Goal: Task Accomplishment & Management: Use online tool/utility

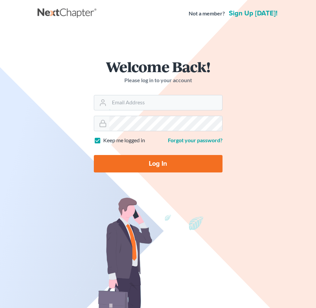
type input "[PERSON_NAME][EMAIL_ADDRESS][DOMAIN_NAME]"
click at [189, 160] on input "Log In" at bounding box center [158, 163] width 129 height 17
type input "Thinking..."
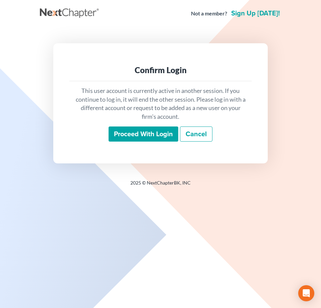
click at [159, 132] on input "Proceed with login" at bounding box center [144, 133] width 70 height 15
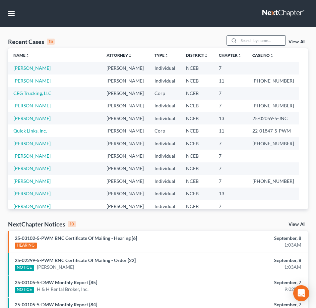
click at [252, 41] on input "search" at bounding box center [262, 41] width 47 height 10
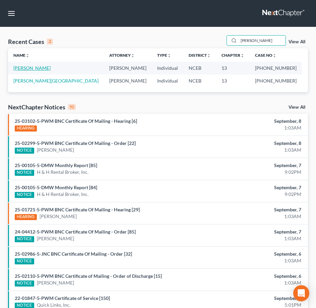
type input "[PERSON_NAME]"
click at [26, 68] on link "[PERSON_NAME]" at bounding box center [31, 68] width 37 height 6
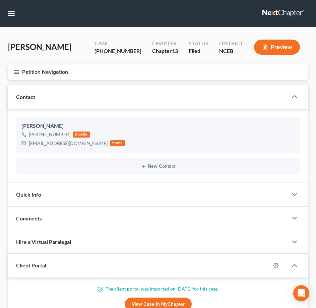
click at [16, 75] on button "Petition Navigation" at bounding box center [158, 71] width 300 height 15
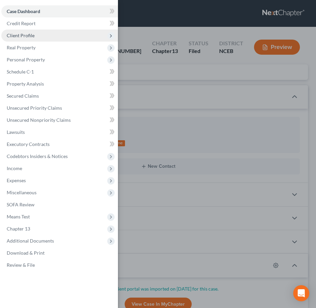
click at [24, 36] on span "Client Profile" at bounding box center [21, 36] width 28 height 6
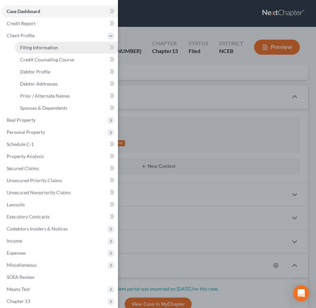
click at [34, 49] on span "Filing Information" at bounding box center [39, 48] width 38 height 6
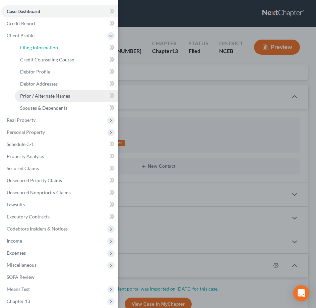
select select "1"
select select "0"
select select "3"
select select "57"
select select "28"
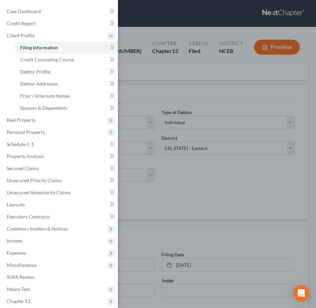
click at [134, 85] on div "Case Dashboard Payments Invoices Payments Payments Credit Report Client Profile" at bounding box center [158, 154] width 316 height 308
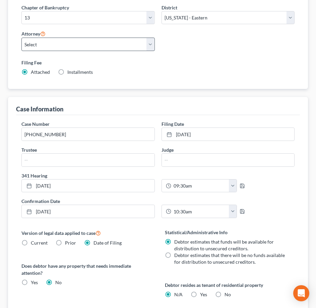
scroll to position [134, 0]
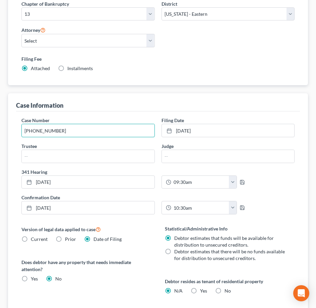
drag, startPoint x: 58, startPoint y: 131, endPoint x: 6, endPoint y: 134, distance: 51.4
click at [6, 134] on div "Filing Information Credit Counseling Course Debtor Profile Debtor Addresses Pri…" at bounding box center [158, 203] width 307 height 504
paste input "-PWM"
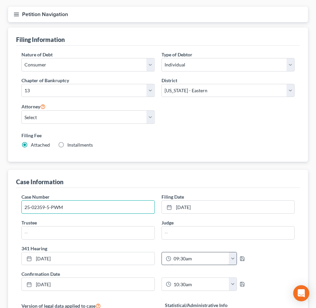
scroll to position [0, 0]
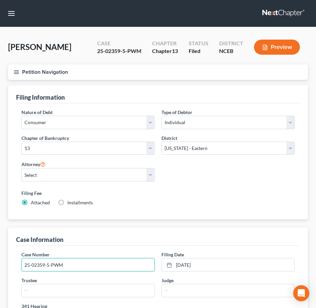
type input "25-02359-5-PWM"
click at [12, 73] on button "Petition Navigation" at bounding box center [158, 71] width 300 height 15
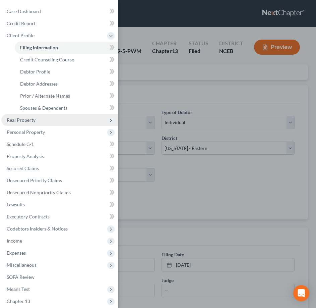
click at [46, 119] on span "Real Property" at bounding box center [59, 120] width 117 height 12
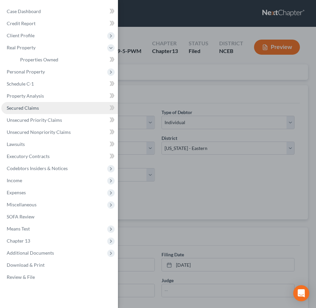
click at [31, 105] on link "Secured Claims" at bounding box center [59, 108] width 117 height 12
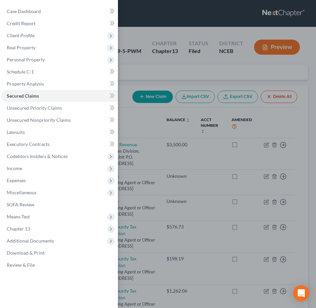
click at [124, 66] on div "Case Dashboard Payments Invoices Payments Payments Credit Report Client Profile" at bounding box center [158, 154] width 316 height 308
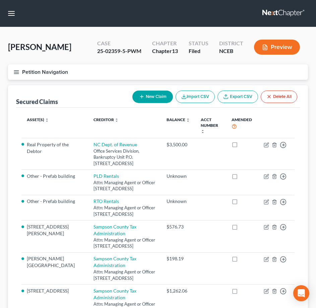
click at [13, 71] on icon "button" at bounding box center [16, 72] width 6 height 6
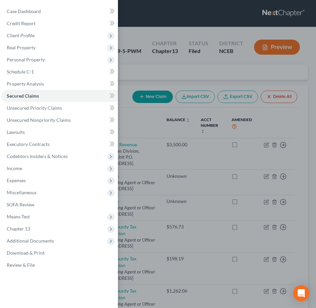
click at [126, 34] on div "Case Dashboard Payments Invoices Payments Payments Credit Report Client Profile" at bounding box center [158, 154] width 316 height 308
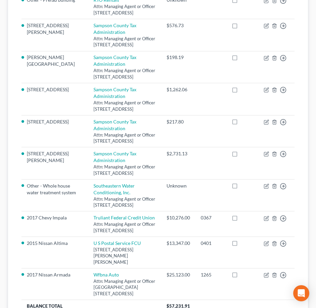
scroll to position [256, 0]
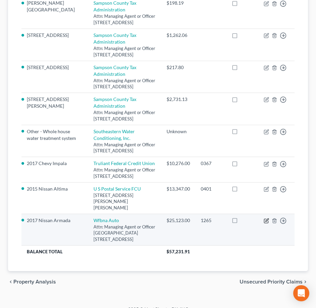
click at [267, 218] on icon "button" at bounding box center [267, 219] width 3 height 3
select select "4"
select select "2"
select select "0"
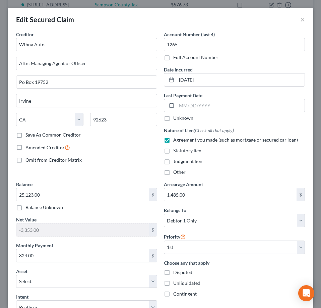
scroll to position [67, 0]
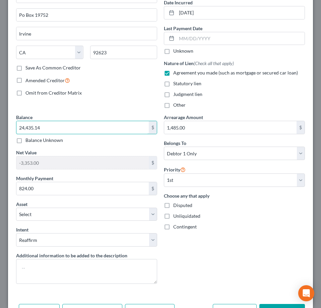
type input "24,435.14"
click at [65, 142] on div "Balance Unknown" at bounding box center [86, 140] width 141 height 7
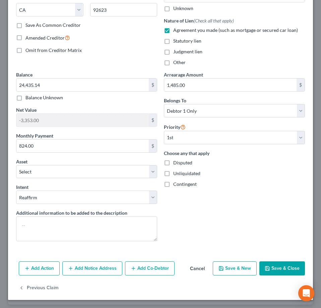
click at [281, 266] on button "Save & Close" at bounding box center [283, 268] width 46 height 14
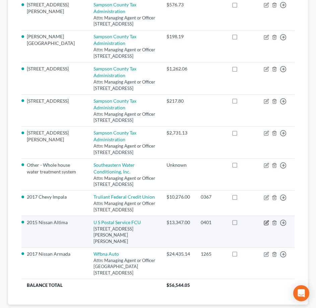
click at [266, 224] on icon "button" at bounding box center [266, 222] width 5 height 5
select select "21"
select select "0"
select select "2"
select select "3"
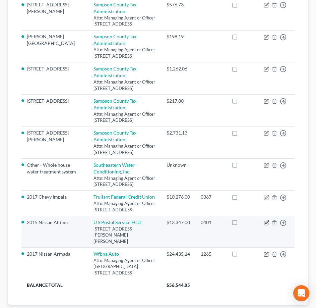
select select "0"
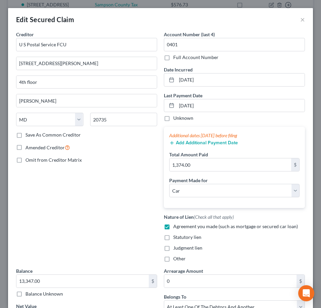
scroll to position [67, 0]
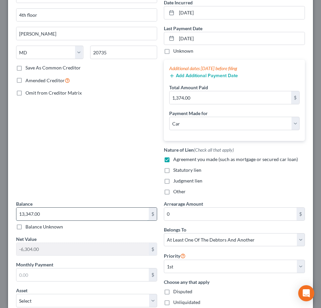
click at [42, 215] on input "13,347.00" at bounding box center [82, 214] width 132 height 13
type input "13,127.69"
click at [73, 173] on div "Creditor * U S Postal Service FCU [STREET_ADDRESS] floor [GEOGRAPHIC_DATA] [US_…" at bounding box center [87, 82] width 148 height 236
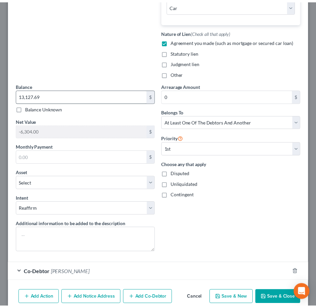
scroll to position [215, 0]
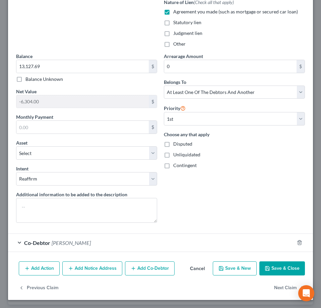
click at [277, 263] on button "Save & Close" at bounding box center [283, 268] width 46 height 14
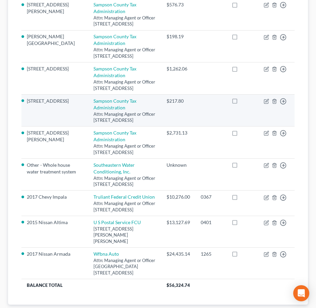
scroll to position [0, 0]
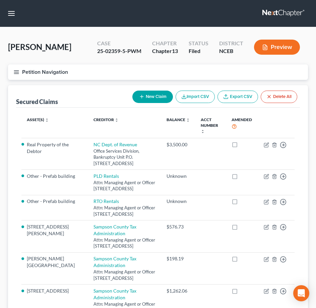
click at [12, 73] on button "Petition Navigation" at bounding box center [158, 71] width 300 height 15
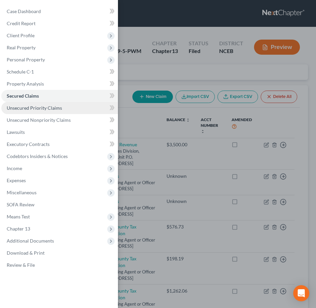
click at [33, 110] on span "Unsecured Priority Claims" at bounding box center [34, 108] width 55 height 6
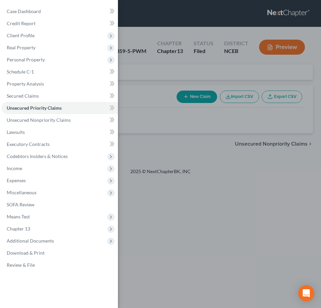
click at [134, 62] on div "Case Dashboard Payments Invoices Payments Payments Credit Report Client Profile" at bounding box center [160, 154] width 321 height 308
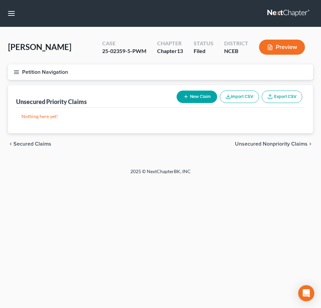
click at [198, 97] on button "New Claim" at bounding box center [197, 97] width 41 height 12
select select "0"
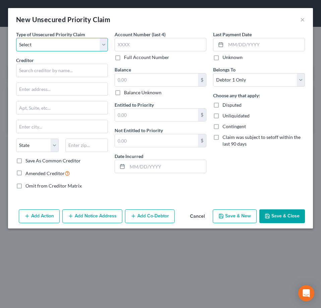
click at [90, 46] on select "Select Taxes & Other Government Units Domestic Support Obligations Extensions o…" at bounding box center [62, 44] width 92 height 13
select select "0"
click at [16, 38] on select "Select Taxes & Other Government Units Domestic Support Obligations Extensions o…" at bounding box center [62, 44] width 92 height 13
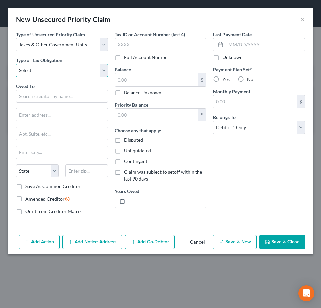
click at [73, 70] on select "Select Federal City State Franchise Tax Board Other" at bounding box center [62, 70] width 92 height 13
select select "0"
click at [16, 64] on select "Select Federal City State Franchise Tax Board Other" at bounding box center [62, 70] width 92 height 13
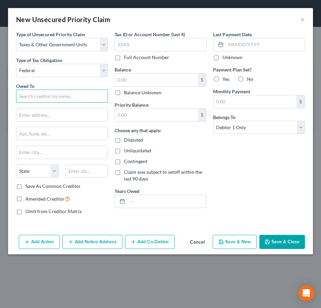
click at [74, 96] on input "text" at bounding box center [62, 96] width 92 height 13
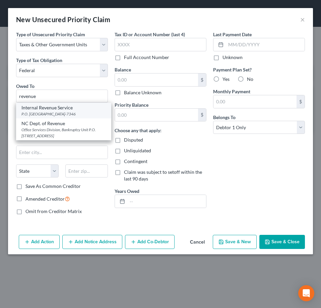
click at [70, 108] on div "Internal Revenue Service" at bounding box center [63, 107] width 85 height 7
type input "Internal Revenue Service"
type input "P.O. Box 7346"
type input "[GEOGRAPHIC_DATA]"
select select "39"
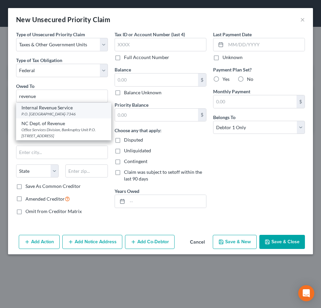
type input "19101-7346"
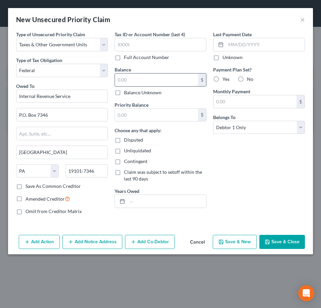
click at [139, 81] on input "text" at bounding box center [156, 79] width 83 height 13
type input "14,031.87"
click at [126, 115] on input "text" at bounding box center [156, 115] width 83 height 13
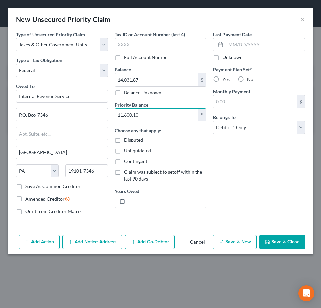
type input "11,600.10"
click at [247, 79] on label "No" at bounding box center [250, 79] width 6 height 7
click at [250, 79] on input "No" at bounding box center [252, 78] width 4 height 4
radio input "true"
click at [280, 240] on button "Save & Close" at bounding box center [283, 242] width 46 height 14
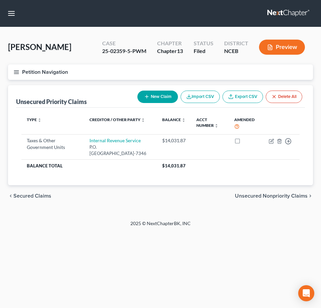
click at [146, 96] on icon "button" at bounding box center [146, 96] width 5 height 5
select select "0"
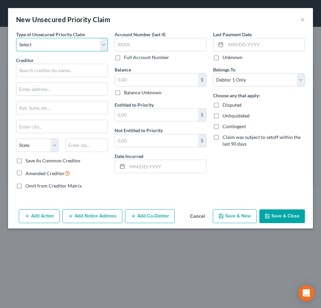
click at [43, 47] on select "Select Taxes & Other Government Units Domestic Support Obligations Extensions o…" at bounding box center [62, 44] width 92 height 13
select select "0"
click at [16, 38] on select "Select Taxes & Other Government Units Domestic Support Obligations Extensions o…" at bounding box center [62, 44] width 92 height 13
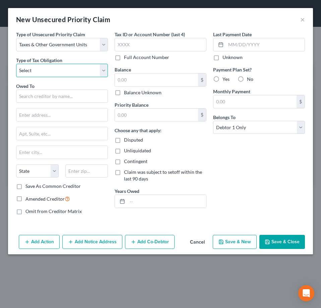
click at [47, 70] on select "Select Federal City State Franchise Tax Board Other" at bounding box center [62, 70] width 92 height 13
select select "2"
click at [16, 64] on select "Select Federal City State Franchise Tax Board Other" at bounding box center [62, 70] width 92 height 13
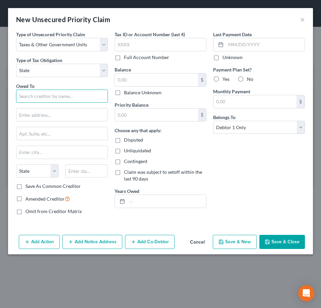
click at [43, 98] on input "text" at bounding box center [62, 96] width 92 height 13
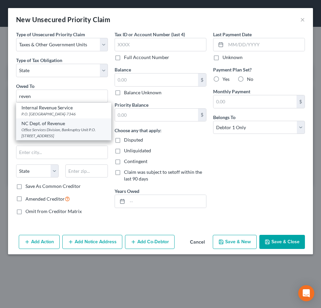
click at [51, 128] on div "Office Services Division, Bankruptcy Unit P.O. [STREET_ADDRESS]" at bounding box center [63, 132] width 85 height 11
type input "NC Dept. of Revenue"
type input "Office Services Division, Bankruptcy Unit"
type input "P.O. Box 1168"
type input "[GEOGRAPHIC_DATA]"
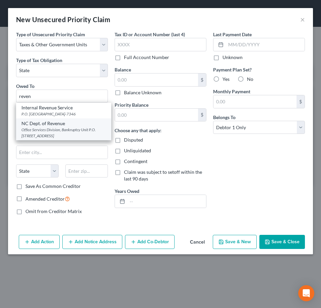
select select "28"
type input "27602-1168"
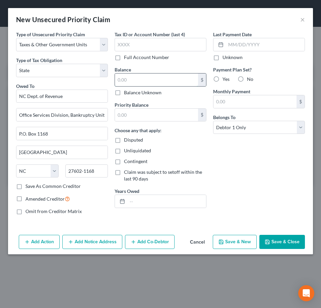
click at [128, 76] on input "text" at bounding box center [156, 79] width 83 height 13
type input "685.44"
click at [131, 112] on input "text" at bounding box center [156, 115] width 83 height 13
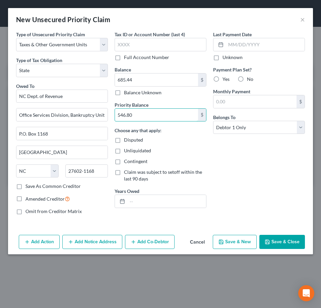
type input "546.80"
click at [282, 239] on button "Save & Close" at bounding box center [283, 242] width 46 height 14
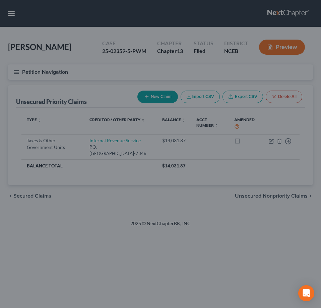
type input "0.00"
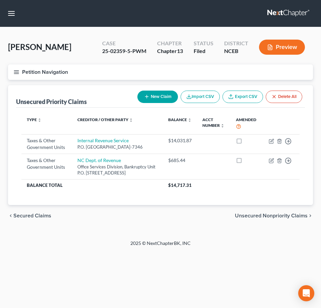
click at [14, 72] on line "button" at bounding box center [16, 72] width 5 height 0
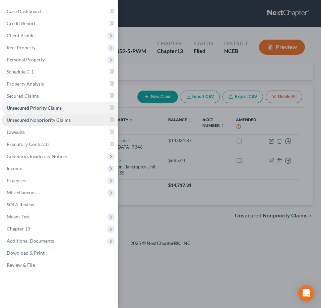
click at [28, 118] on span "Unsecured Nonpriority Claims" at bounding box center [39, 120] width 64 height 6
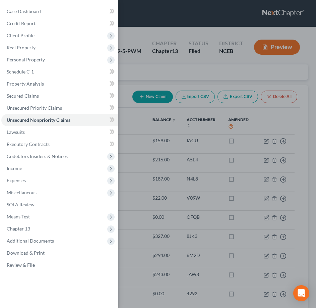
click at [131, 71] on div "Case Dashboard Payments Invoices Payments Payments Credit Report Client Profile" at bounding box center [158, 154] width 316 height 308
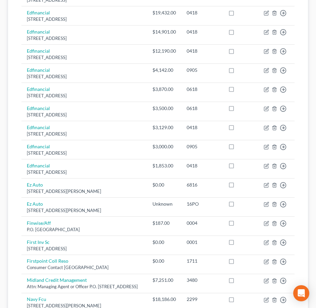
scroll to position [469, 0]
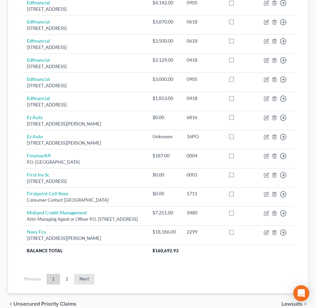
click at [81, 278] on link "Next" at bounding box center [84, 279] width 20 height 11
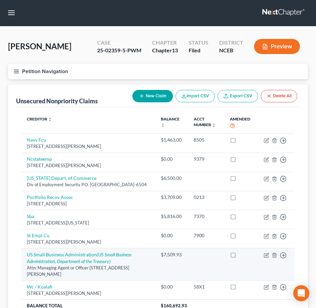
scroll to position [0, 0]
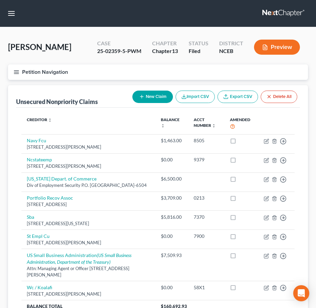
click at [13, 73] on button "Petition Navigation" at bounding box center [158, 71] width 300 height 15
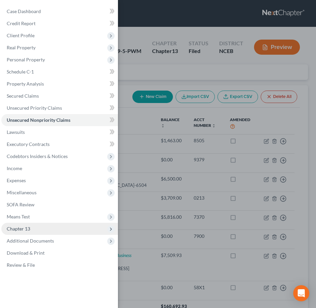
click at [44, 232] on span "Chapter 13" at bounding box center [59, 229] width 117 height 12
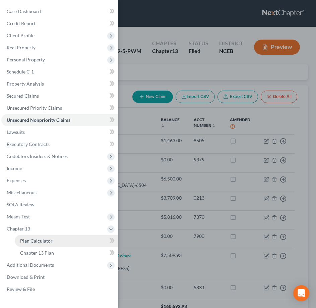
click at [46, 241] on span "Plan Calculator" at bounding box center [36, 241] width 33 height 6
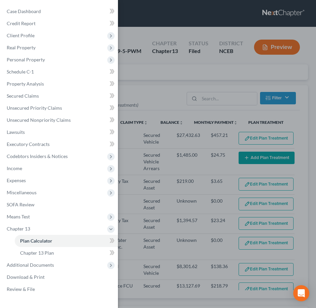
select select "59"
click at [147, 90] on div "Case Dashboard Payments Invoices Payments Payments Credit Report Client Profile" at bounding box center [158, 154] width 316 height 308
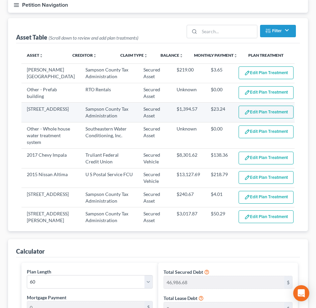
scroll to position [67, 0]
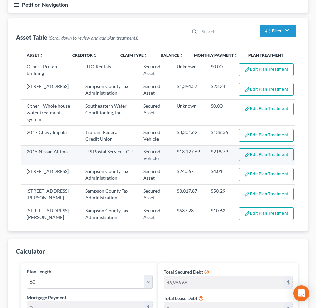
click at [256, 161] on button "Edit Plan Treatment" at bounding box center [266, 154] width 55 height 13
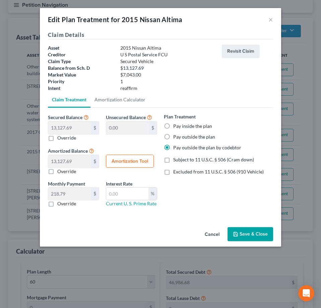
click at [234, 232] on icon "button" at bounding box center [235, 233] width 5 height 5
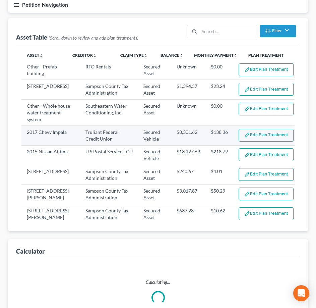
select select "59"
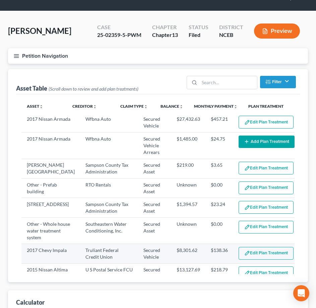
scroll to position [0, 0]
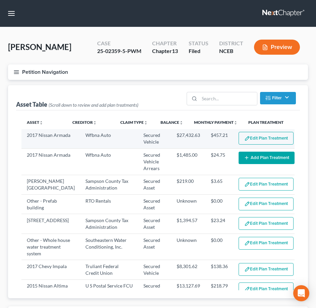
click at [241, 136] on button "Edit Plan Treatment" at bounding box center [266, 138] width 55 height 13
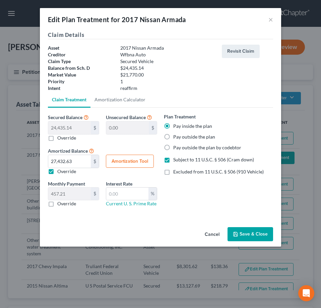
click at [238, 231] on button "Save & Close" at bounding box center [251, 234] width 46 height 14
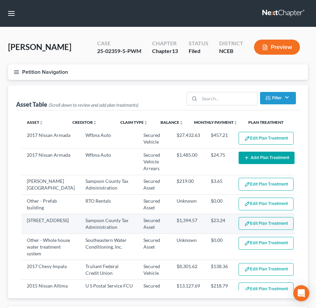
select select "59"
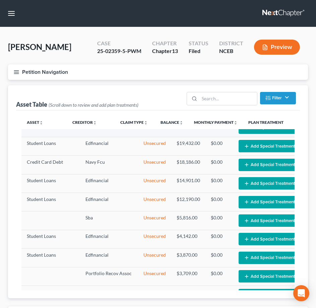
scroll to position [268, 0]
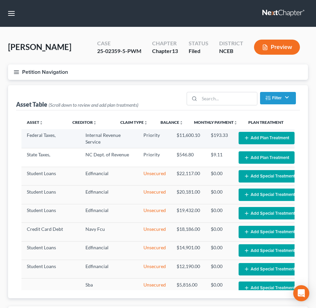
click at [243, 144] on button "Add Plan Treatment" at bounding box center [267, 138] width 56 height 12
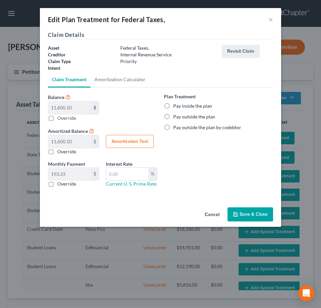
click at [113, 145] on button "Amortization Tool" at bounding box center [130, 141] width 48 height 13
type input "11,600.10"
type input "60"
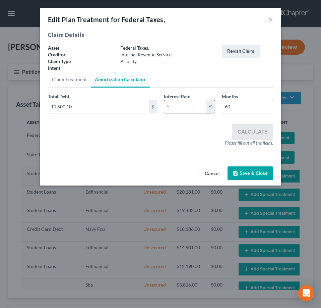
click at [169, 107] on input "text" at bounding box center [185, 106] width 42 height 13
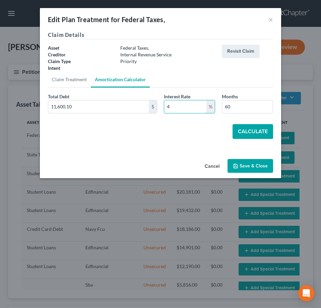
type input "4"
click at [240, 131] on button "Calculate" at bounding box center [253, 131] width 41 height 15
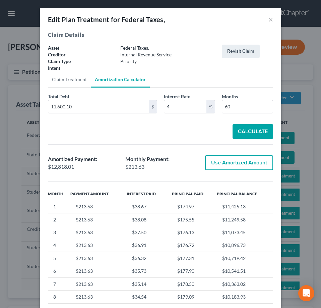
click at [227, 164] on button "Use Amortized Amount" at bounding box center [239, 162] width 68 height 15
type input "12,818.00"
checkbox input "true"
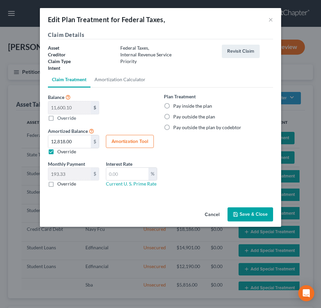
click at [173, 105] on label "Pay inside the plan" at bounding box center [192, 106] width 39 height 7
click at [176, 105] on input "Pay inside the plan" at bounding box center [178, 105] width 4 height 4
radio input "true"
click at [242, 218] on button "Save & Close" at bounding box center [251, 214] width 46 height 14
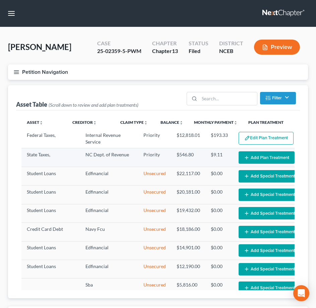
select select "59"
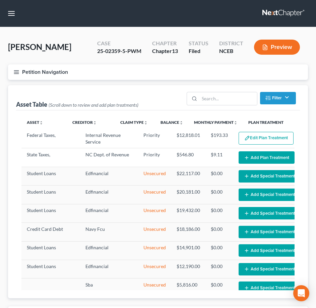
click at [239, 164] on button "Add Plan Treatment" at bounding box center [267, 157] width 56 height 12
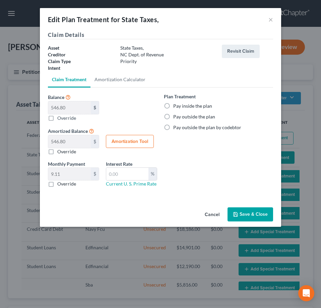
click at [144, 139] on button "Amortization Tool" at bounding box center [130, 141] width 48 height 13
type input "546.80"
type input "60"
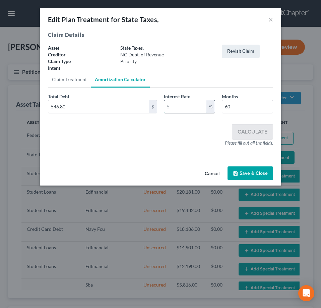
click at [184, 108] on input "text" at bounding box center [185, 106] width 42 height 13
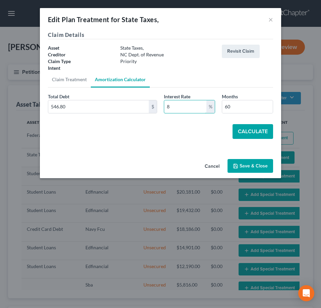
type input "8"
click at [244, 127] on button "Calculate" at bounding box center [253, 131] width 41 height 15
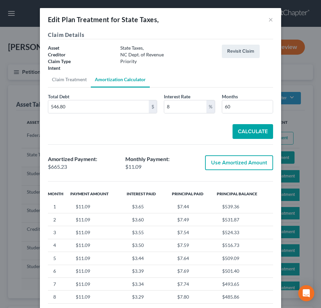
click at [217, 161] on button "Use Amortized Amount" at bounding box center [239, 162] width 68 height 15
type input "665.22"
checkbox input "true"
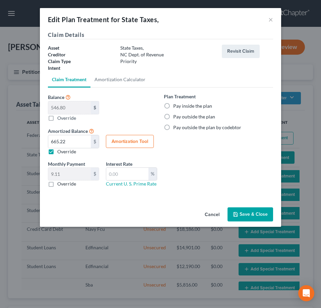
click at [175, 106] on label "Pay inside the plan" at bounding box center [192, 106] width 39 height 7
click at [176, 106] on input "Pay inside the plan" at bounding box center [178, 105] width 4 height 4
radio input "true"
click at [237, 210] on button "Save & Close" at bounding box center [251, 214] width 46 height 14
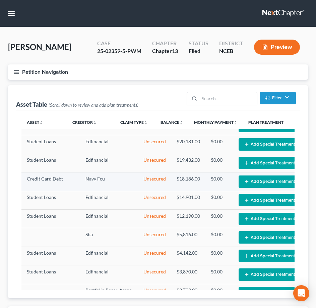
scroll to position [335, 0]
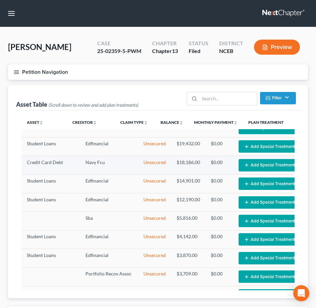
select select "59"
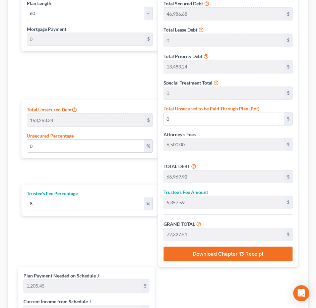
scroll to position [268, 0]
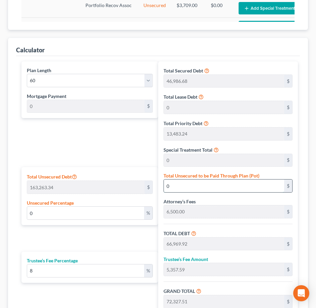
paste input "155,189.33"
type input "95.05460932013273"
type input "155,189.33"
type input "222,159.25"
type input "17,772.74"
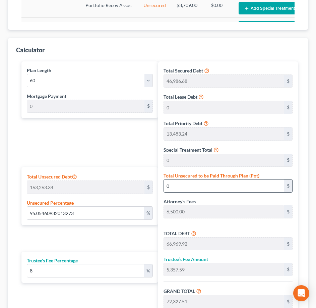
type input "239,931.99"
type input "3,998.86"
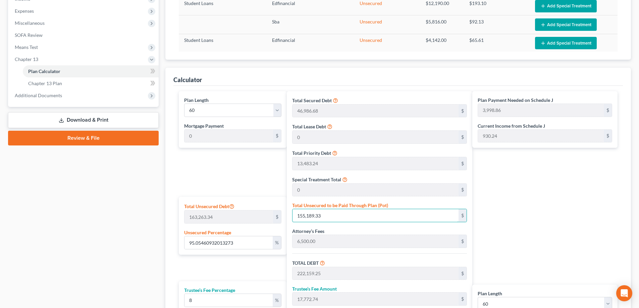
scroll to position [76, 0]
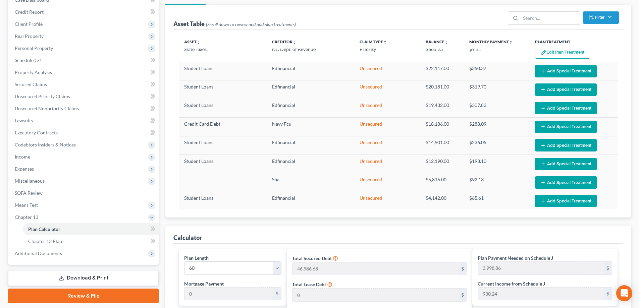
type input "155,189.33"
click at [263, 232] on div "Calculator" at bounding box center [397, 235] width 449 height 18
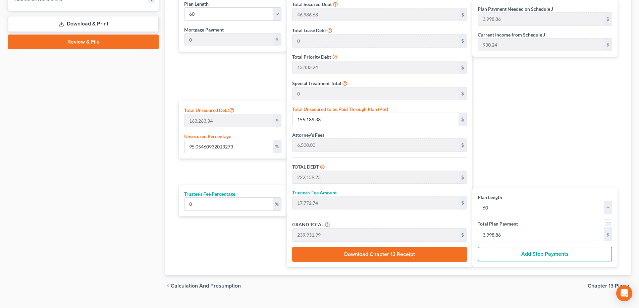
scroll to position [344, 0]
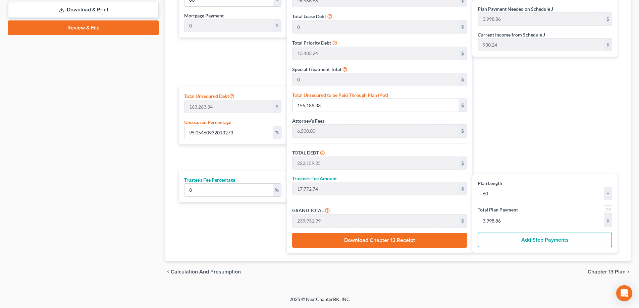
click at [321, 274] on span "Chapter 13 Plan" at bounding box center [606, 271] width 38 height 5
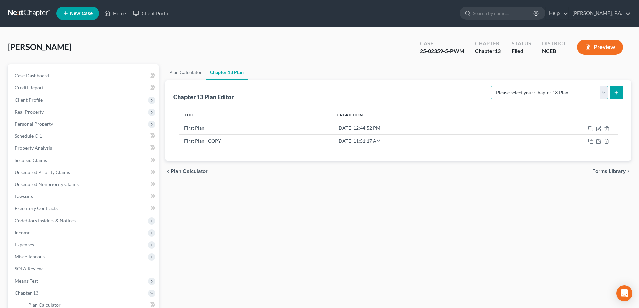
click at [321, 96] on select "Please select your Chapter 13 Plan Eastern District of [US_STATE]: Effective [D…" at bounding box center [549, 92] width 117 height 13
select select "2"
click at [321, 86] on select "Please select your Chapter 13 Plan Eastern District of [US_STATE]: Effective [D…" at bounding box center [549, 92] width 117 height 13
click at [321, 95] on button "submit" at bounding box center [616, 92] width 13 height 13
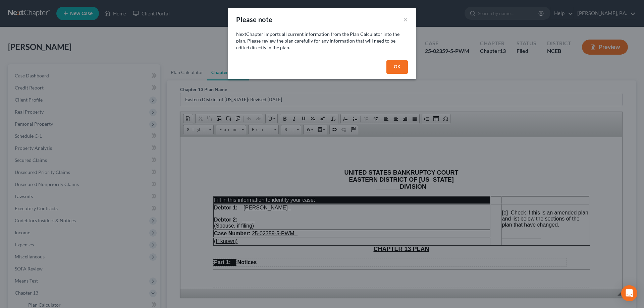
click at [321, 68] on button "OK" at bounding box center [396, 66] width 21 height 13
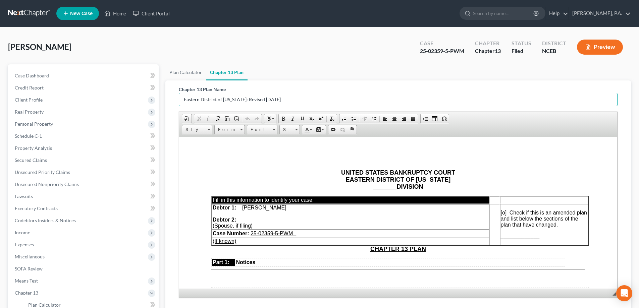
drag, startPoint x: 292, startPoint y: 99, endPoint x: 176, endPoint y: 104, distance: 115.8
click at [176, 104] on div "Chapter 13 Plan Name Eastern District of [US_STATE]: Revised [DATE] Rich Text E…" at bounding box center [397, 193] width 449 height 226
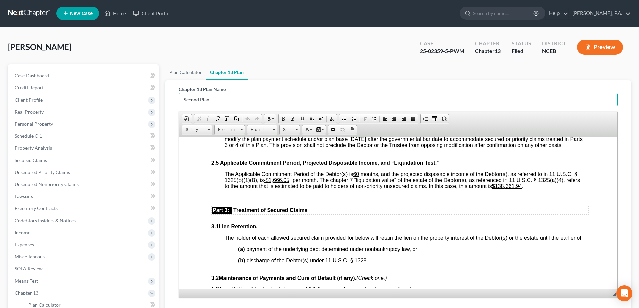
scroll to position [537, 0]
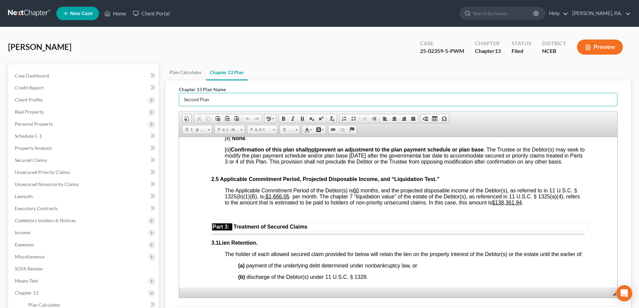
type input "Second Plan"
drag, startPoint x: 511, startPoint y: 209, endPoint x: 537, endPoint y: 208, distance: 25.9
click at [321, 205] on u "$138,361.94" at bounding box center [507, 203] width 30 height 6
click at [321, 217] on p at bounding box center [398, 214] width 374 height 6
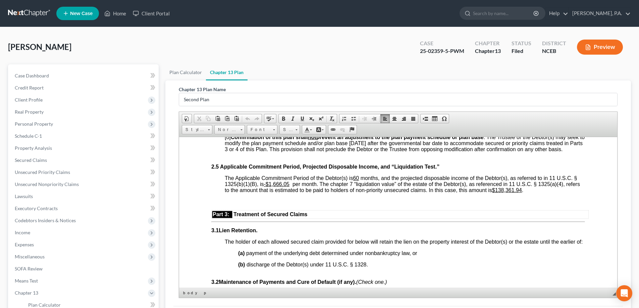
scroll to position [335, 0]
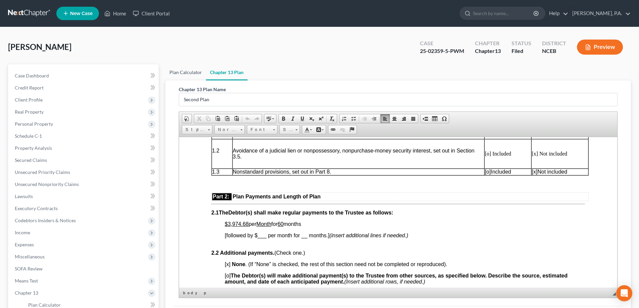
click at [182, 74] on link "Plan Calculator" at bounding box center [185, 72] width 41 height 16
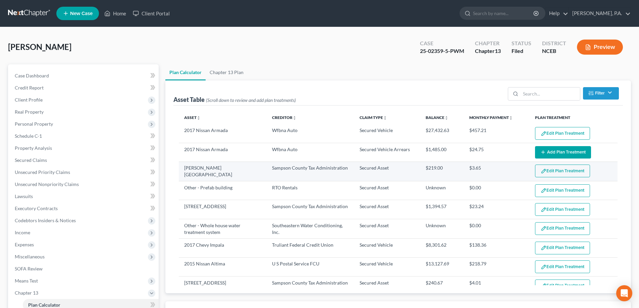
select select "59"
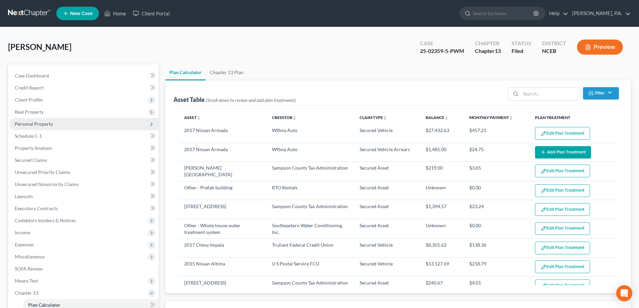
click at [52, 124] on span "Personal Property" at bounding box center [34, 124] width 38 height 6
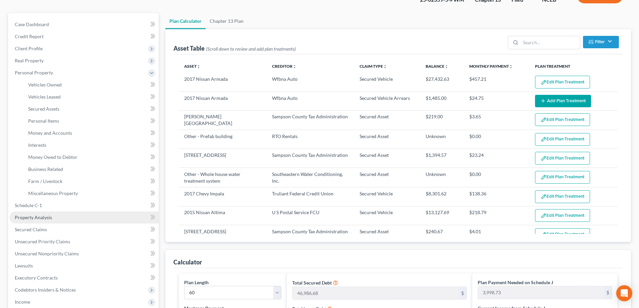
scroll to position [67, 0]
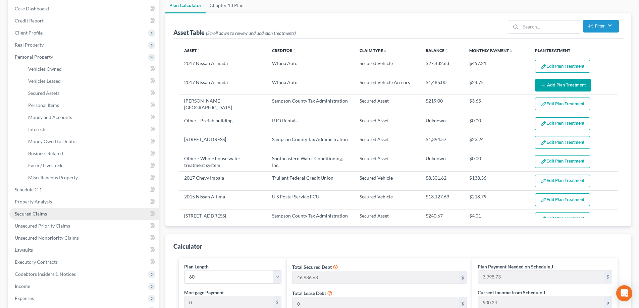
click at [76, 215] on link "Secured Claims" at bounding box center [83, 214] width 149 height 12
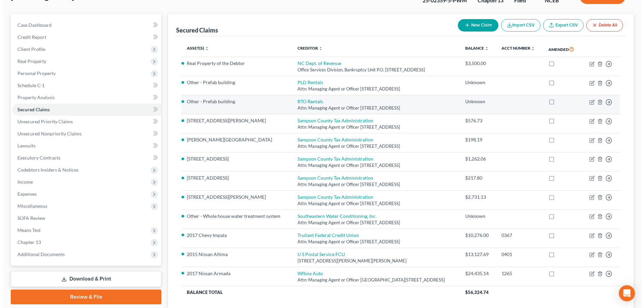
scroll to position [67, 0]
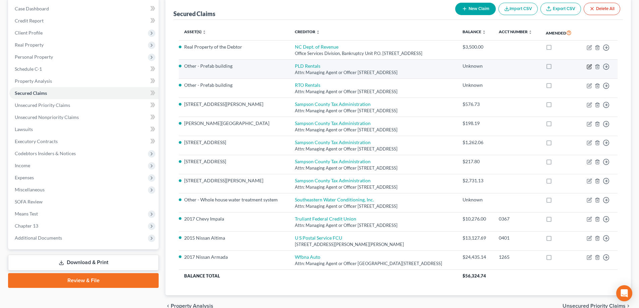
click at [321, 66] on icon "button" at bounding box center [589, 65] width 3 height 3
select select "14"
select select "22"
select select "2"
select select "0"
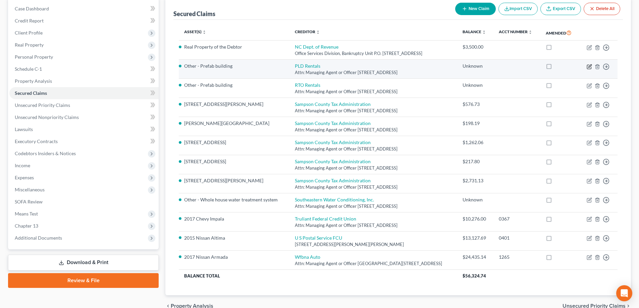
select select "0"
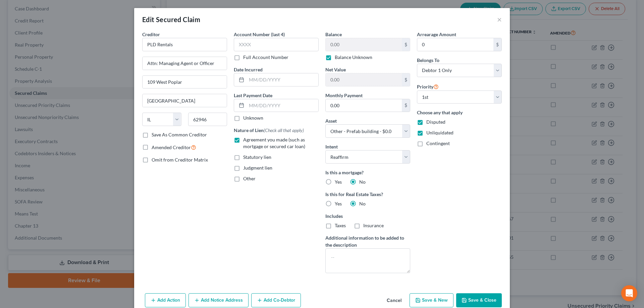
click at [321, 301] on button "Cancel" at bounding box center [393, 300] width 25 height 13
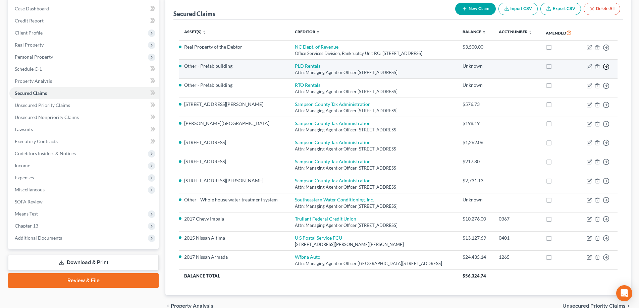
click at [321, 67] on polyline "button" at bounding box center [606, 66] width 1 height 2
click at [321, 94] on link "Move to G" at bounding box center [575, 93] width 56 height 11
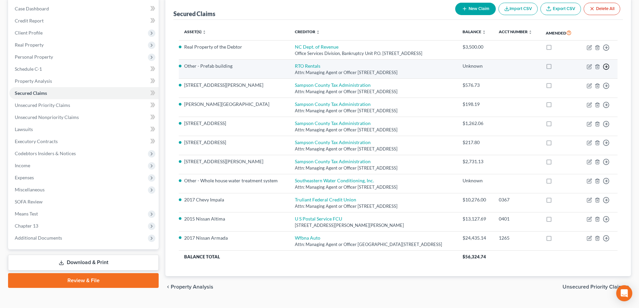
click at [321, 67] on line "button" at bounding box center [606, 67] width 2 height 0
click at [321, 92] on link "Move to G" at bounding box center [575, 93] width 56 height 11
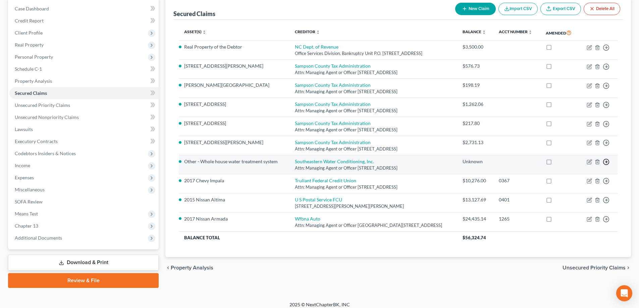
click at [321, 161] on icon "button" at bounding box center [606, 162] width 7 height 7
click at [321, 191] on link "Move to G" at bounding box center [575, 189] width 56 height 11
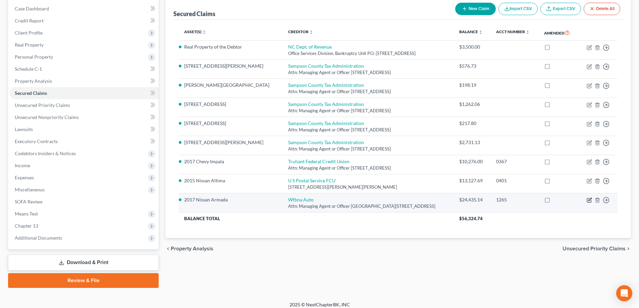
click at [321, 202] on icon "button" at bounding box center [588, 200] width 5 height 5
select select "4"
select select "5"
select select "2"
select select "0"
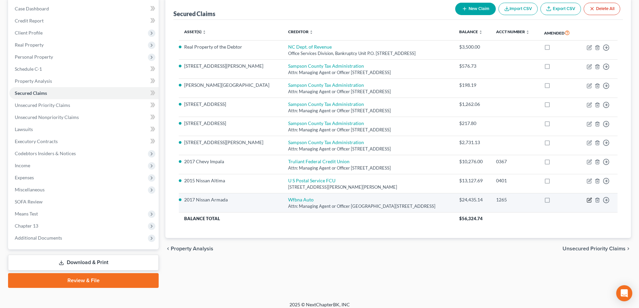
select select "0"
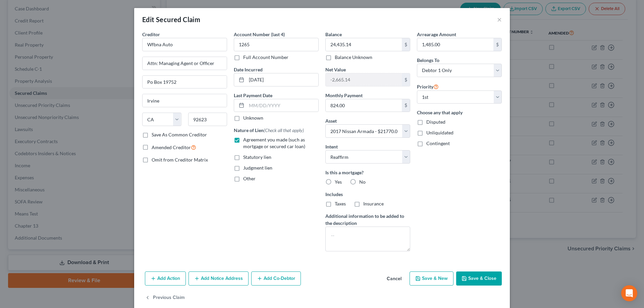
click at [321, 183] on label "No" at bounding box center [362, 182] width 6 height 7
click at [321, 183] on input "No" at bounding box center [364, 181] width 4 height 4
radio input "true"
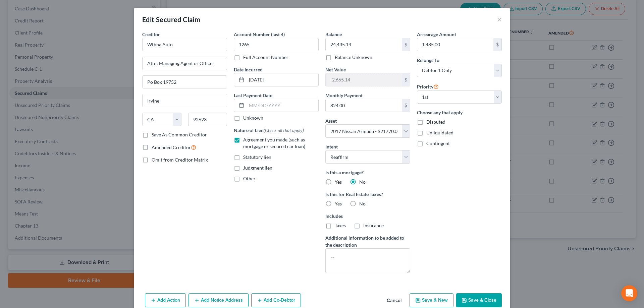
click at [321, 205] on label "No" at bounding box center [362, 204] width 6 height 7
click at [321, 205] on input "No" at bounding box center [364, 203] width 4 height 4
radio input "true"
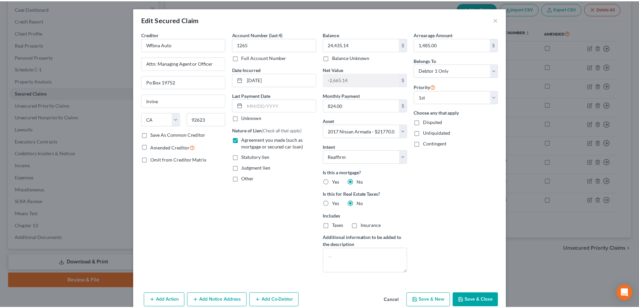
scroll to position [32, 0]
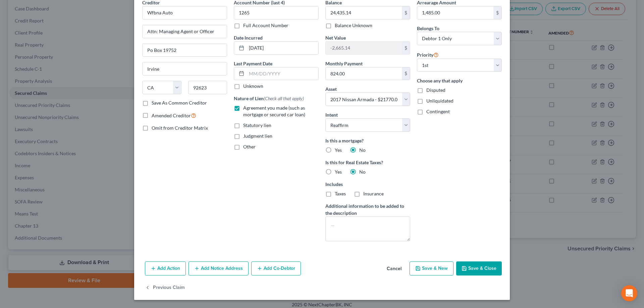
click at [321, 266] on button "Save & Close" at bounding box center [479, 269] width 46 height 14
select select
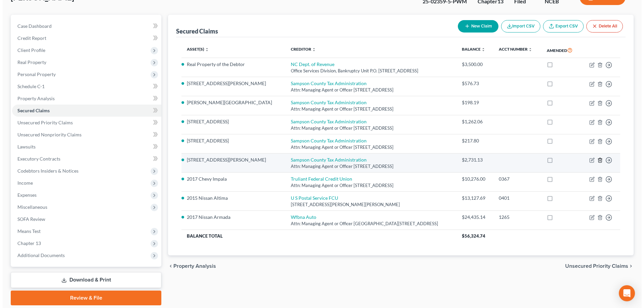
scroll to position [72, 0]
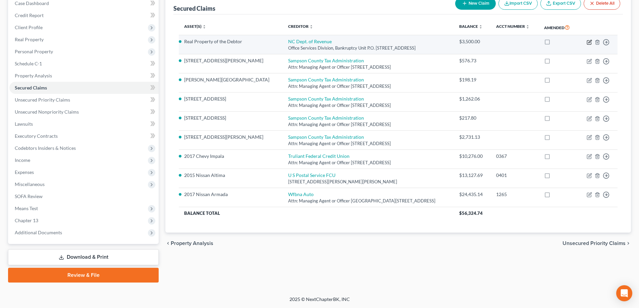
click at [321, 43] on icon "button" at bounding box center [589, 42] width 4 height 4
select select "28"
select select "0"
select select "2"
select select "0"
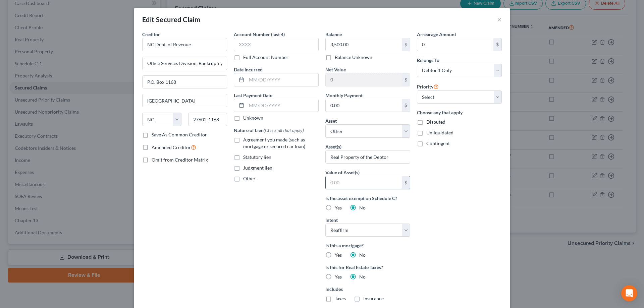
click at [321, 183] on input "text" at bounding box center [364, 182] width 76 height 13
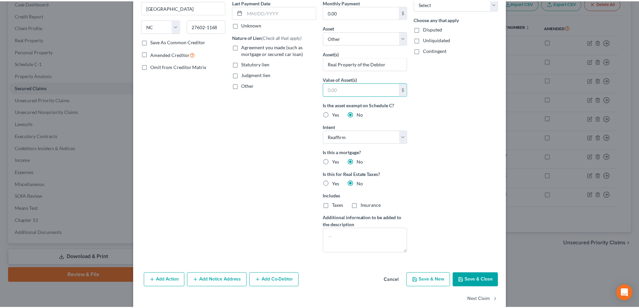
scroll to position [105, 0]
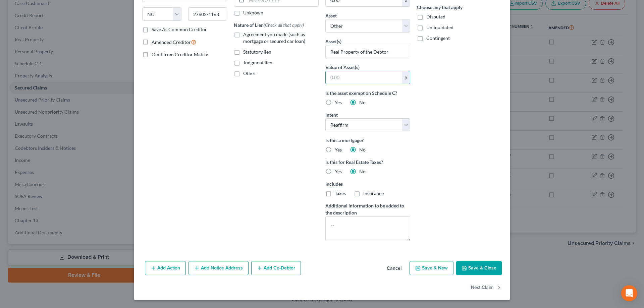
click at [321, 270] on button "Cancel" at bounding box center [393, 268] width 25 height 13
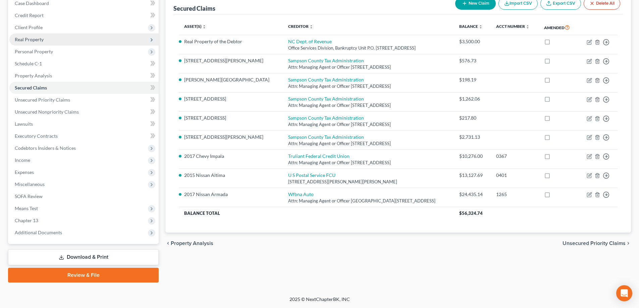
click at [42, 41] on span "Real Property" at bounding box center [29, 40] width 29 height 6
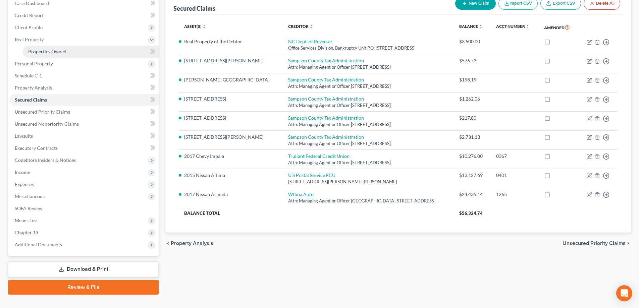
click at [49, 50] on span "Properties Owned" at bounding box center [47, 52] width 38 height 6
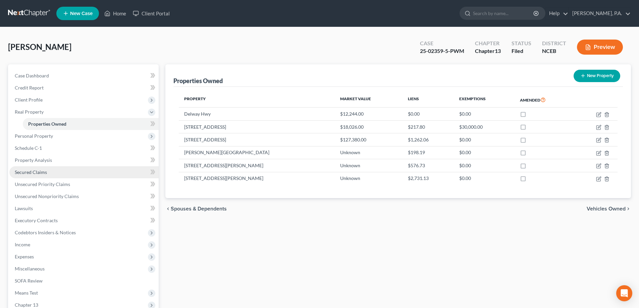
click at [48, 169] on link "Secured Claims" at bounding box center [83, 172] width 149 height 12
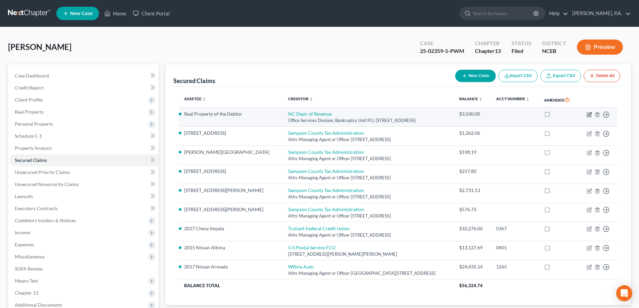
click at [321, 116] on icon "button" at bounding box center [588, 114] width 5 height 5
select select "28"
select select "0"
select select "2"
select select "0"
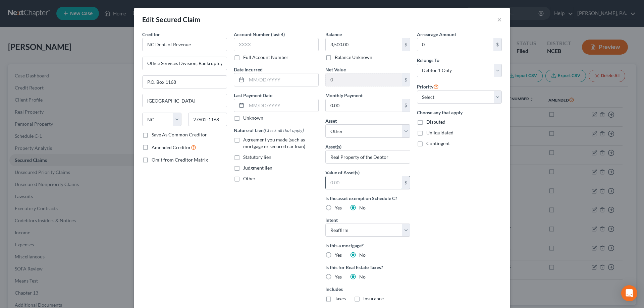
click at [321, 178] on input "text" at bounding box center [364, 182] width 76 height 13
type input "200,000"
click at [243, 158] on label "Statutory lien" at bounding box center [257, 157] width 28 height 7
click at [246, 158] on input "Statutory lien" at bounding box center [248, 156] width 4 height 4
click at [243, 159] on label "Statutory lien" at bounding box center [257, 157] width 28 height 7
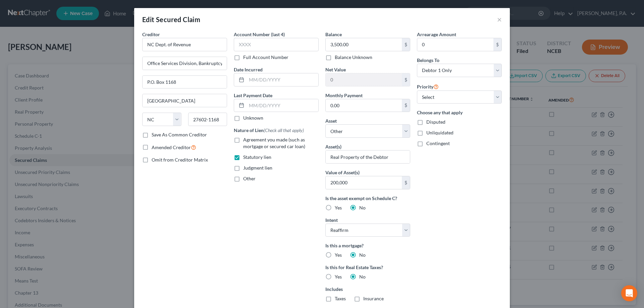
click at [246, 158] on input "Statutory lien" at bounding box center [248, 156] width 4 height 4
checkbox input "false"
click at [243, 169] on label "Judgment lien" at bounding box center [257, 168] width 29 height 7
click at [246, 169] on input "Judgment lien" at bounding box center [248, 167] width 4 height 4
checkbox input "true"
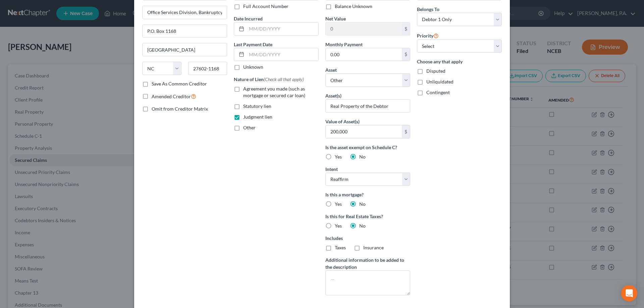
scroll to position [67, 0]
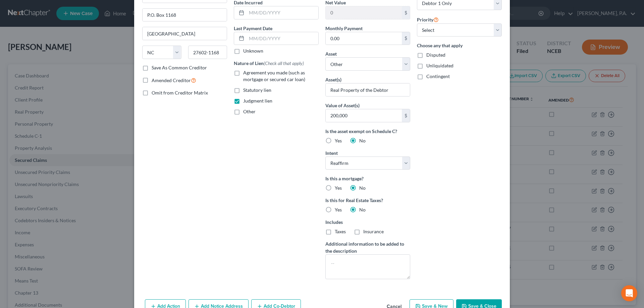
drag, startPoint x: 478, startPoint y: 305, endPoint x: 474, endPoint y: 254, distance: 51.1
click at [321, 254] on div "Edit Secured Claim × Creditor * NC Dept. of Revenue Office Services Division, B…" at bounding box center [322, 139] width 376 height 397
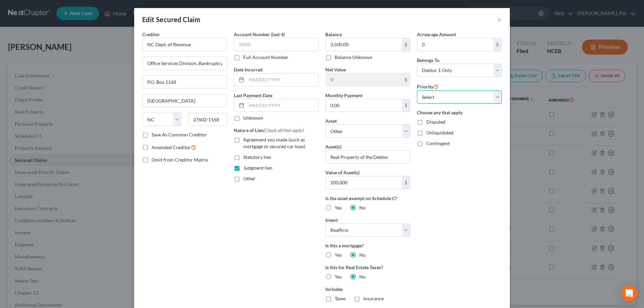
click at [321, 99] on select "Select 1st 2nd 3rd 4th 5th 6th 7th 8th 9th 10th 11th 12th 13th 14th 15th 16th 1…" at bounding box center [459, 97] width 85 height 13
select select "2"
click at [321, 91] on select "Select 1st 2nd 3rd 4th 5th 6th 7th 8th 9th 10th 11th 12th 13th 14th 15th 16th 1…" at bounding box center [459, 97] width 85 height 13
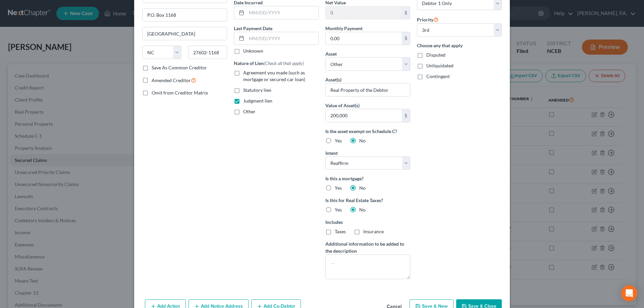
click at [321, 301] on button "Save & Close" at bounding box center [479, 306] width 46 height 14
select select
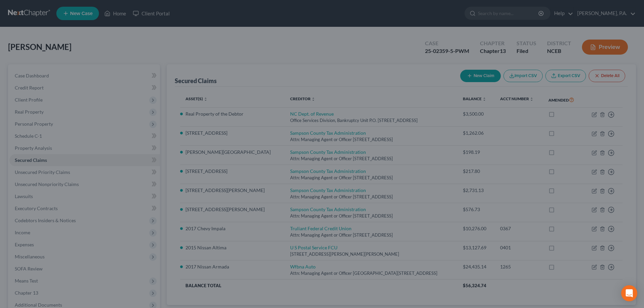
type input "200,000"
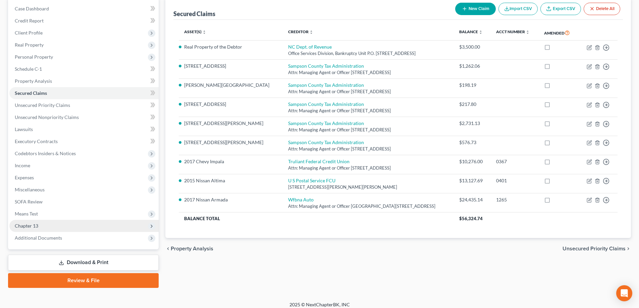
click at [120, 221] on span "Chapter 13" at bounding box center [83, 226] width 149 height 12
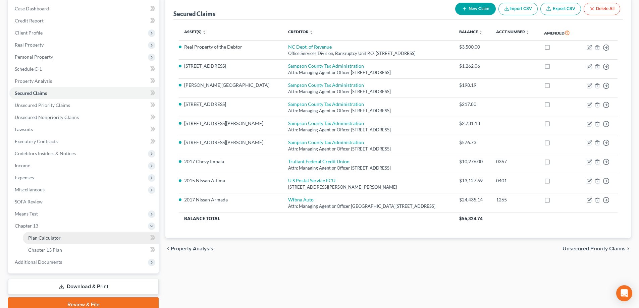
click at [129, 234] on link "Plan Calculator" at bounding box center [91, 238] width 136 height 12
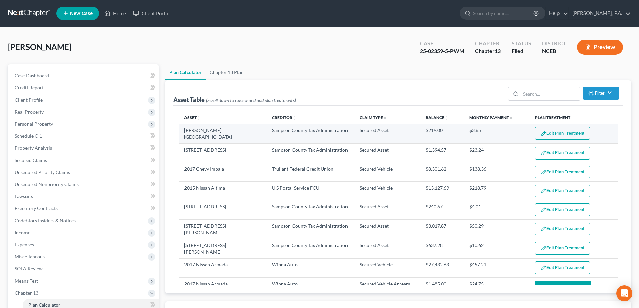
select select "59"
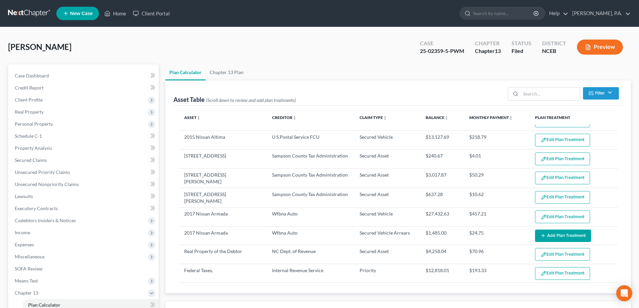
scroll to position [67, 0]
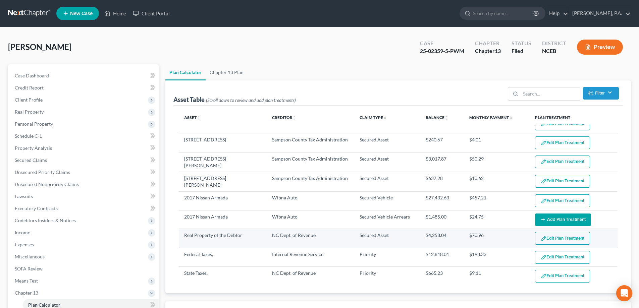
click at [321, 236] on button "Edit Plan Treatment" at bounding box center [562, 238] width 55 height 13
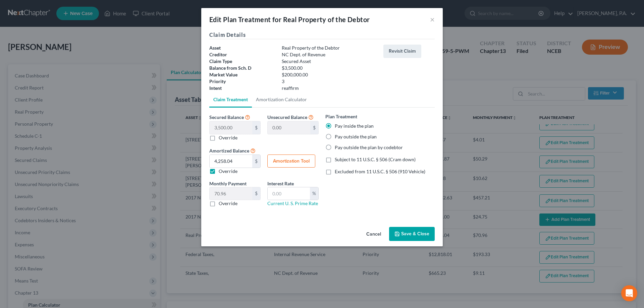
click at [321, 233] on button "Save & Close" at bounding box center [412, 234] width 46 height 14
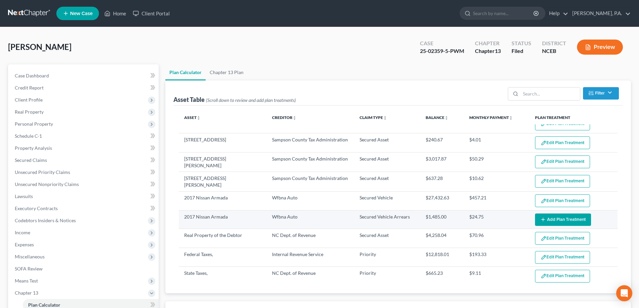
select select "59"
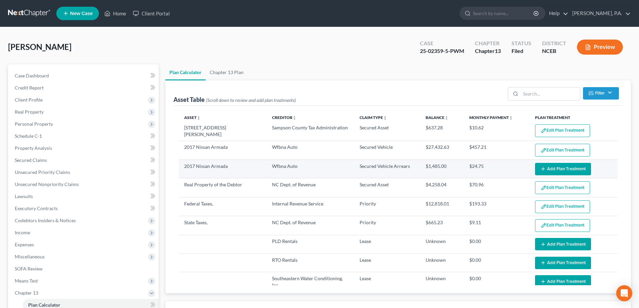
scroll to position [134, 0]
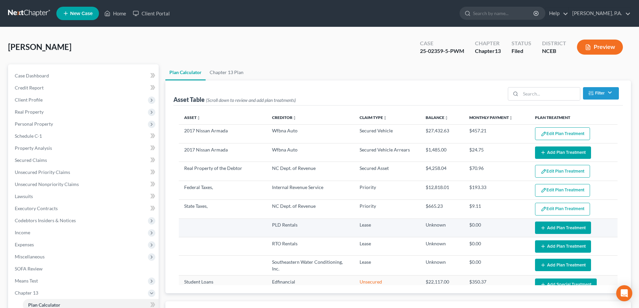
click at [321, 226] on button "Add Plan Treatment" at bounding box center [563, 228] width 56 height 12
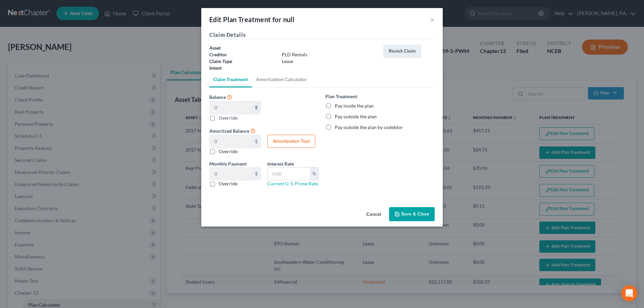
click at [321, 107] on label "Pay inside the plan" at bounding box center [354, 106] width 39 height 7
click at [321, 107] on input "Pay inside the plan" at bounding box center [339, 105] width 4 height 4
radio input "true"
click at [321, 118] on label "Pay outside the plan" at bounding box center [356, 116] width 42 height 7
click at [321, 118] on input "Pay outside the plan" at bounding box center [339, 115] width 4 height 4
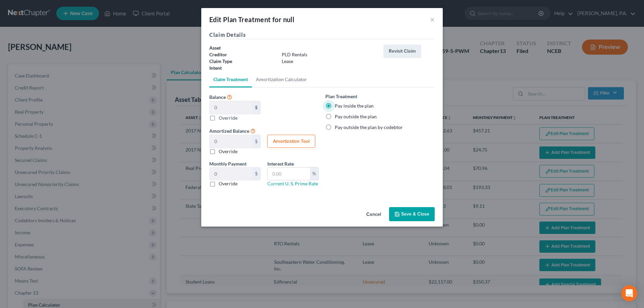
radio input "true"
click at [321, 214] on button "Save & Close" at bounding box center [412, 214] width 46 height 14
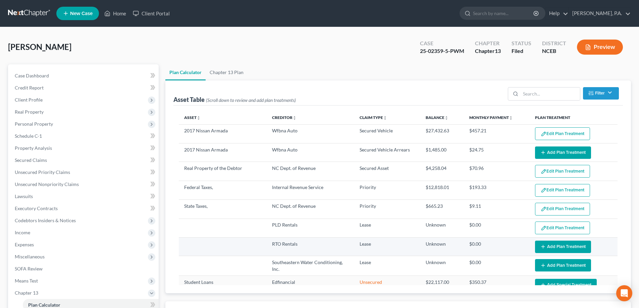
select select "59"
click at [321, 244] on button "Add Plan Treatment" at bounding box center [563, 247] width 56 height 12
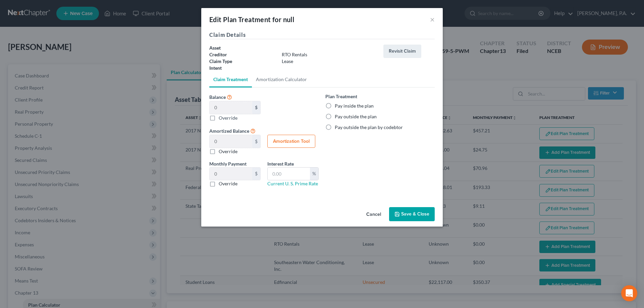
click at [321, 117] on label "Pay outside the plan" at bounding box center [356, 116] width 42 height 7
click at [321, 117] on input "Pay outside the plan" at bounding box center [339, 115] width 4 height 4
radio input "true"
click at [321, 216] on button "Save & Close" at bounding box center [412, 214] width 46 height 14
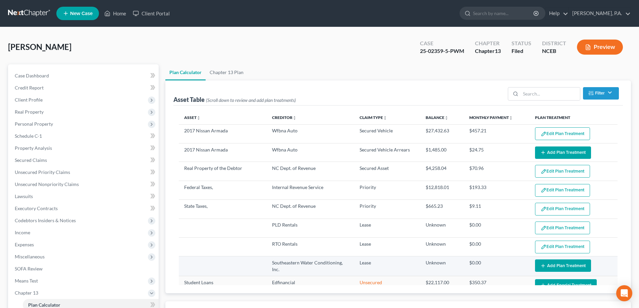
select select "59"
click at [321, 262] on button "Add Plan Treatment" at bounding box center [563, 266] width 56 height 12
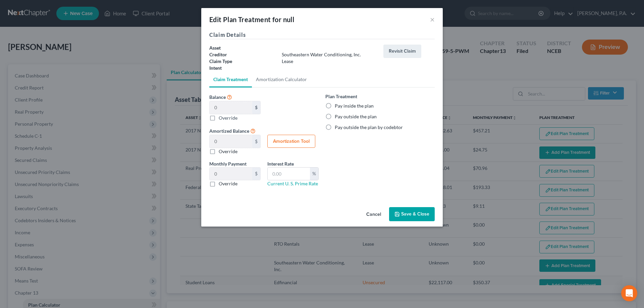
drag, startPoint x: 346, startPoint y: 118, endPoint x: 349, endPoint y: 123, distance: 6.6
click at [321, 118] on label "Pay outside the plan" at bounding box center [356, 116] width 42 height 7
click at [321, 118] on input "Pay outside the plan" at bounding box center [339, 115] width 4 height 4
radio input "true"
click at [321, 210] on button "Save & Close" at bounding box center [412, 214] width 46 height 14
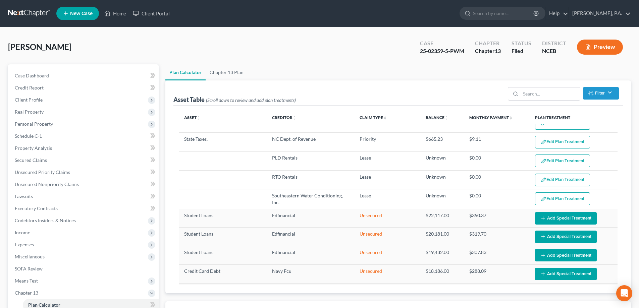
select select "59"
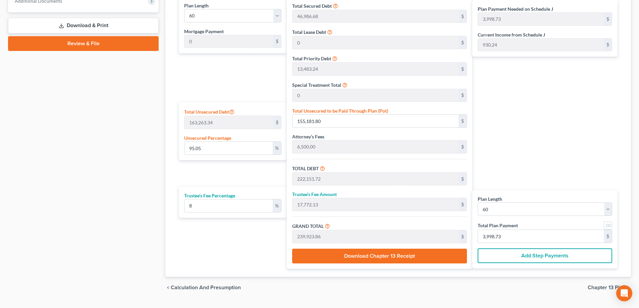
scroll to position [344, 0]
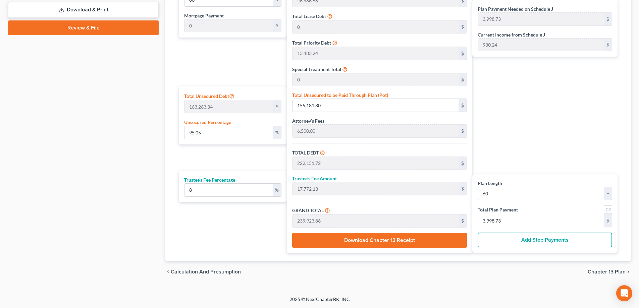
click at [321, 271] on span "Chapter 13 Plan" at bounding box center [606, 271] width 38 height 5
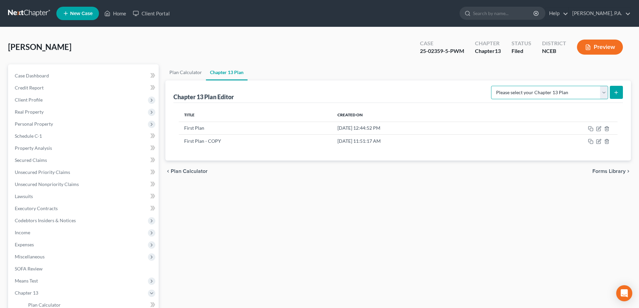
click at [321, 96] on select "Please select your Chapter 13 Plan Eastern District of [US_STATE]: Effective [D…" at bounding box center [549, 92] width 117 height 13
select select "2"
click at [321, 86] on select "Please select your Chapter 13 Plan Eastern District of [US_STATE]: Effective [D…" at bounding box center [549, 92] width 117 height 13
click at [321, 94] on icon "submit" at bounding box center [615, 92] width 5 height 5
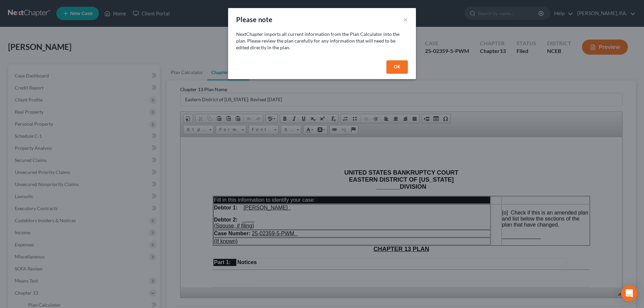
click at [321, 68] on button "OK" at bounding box center [396, 66] width 21 height 13
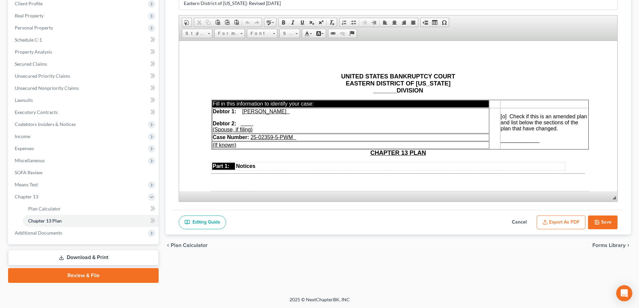
scroll to position [97, 0]
click at [321, 221] on button "Cancel" at bounding box center [519, 222] width 30 height 14
select select "2"
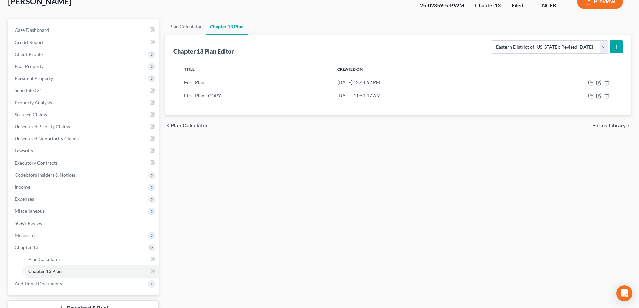
scroll to position [0, 0]
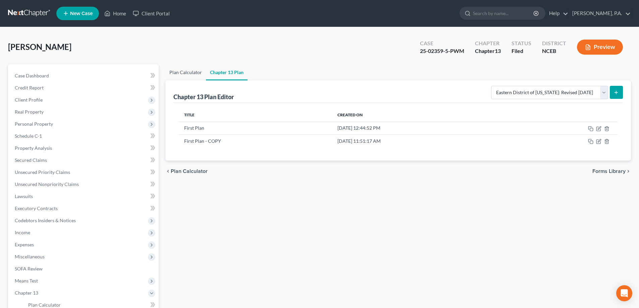
click at [190, 69] on link "Plan Calculator" at bounding box center [185, 72] width 41 height 16
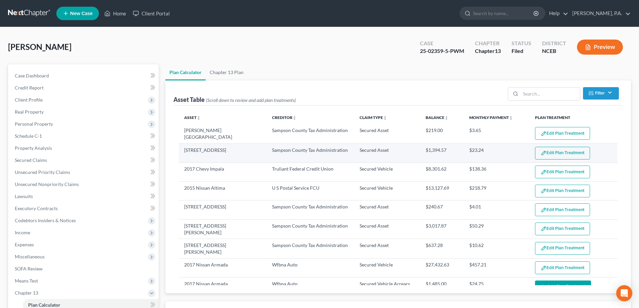
select select "59"
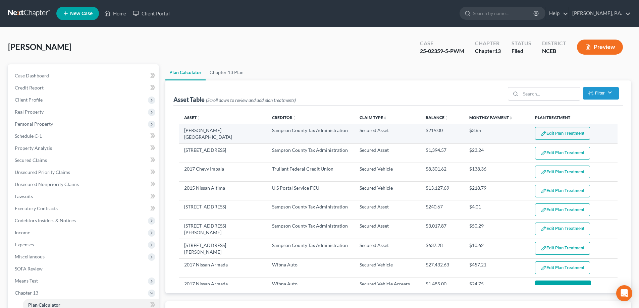
click at [321, 132] on button "Edit Plan Treatment" at bounding box center [562, 133] width 55 height 13
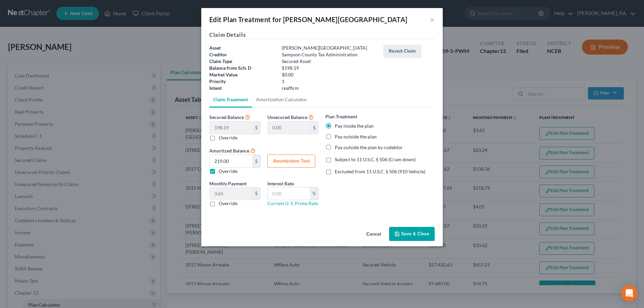
click at [321, 138] on label "Pay outside the plan" at bounding box center [356, 136] width 42 height 7
click at [321, 138] on input "Pay outside the plan" at bounding box center [339, 135] width 4 height 4
radio input "true"
click at [321, 126] on label "Pay inside the plan" at bounding box center [354, 126] width 39 height 7
click at [321, 126] on input "Pay inside the plan" at bounding box center [339, 125] width 4 height 4
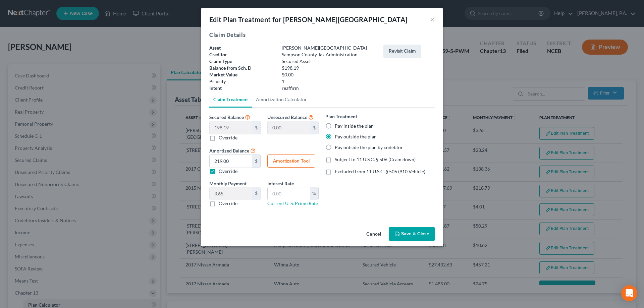
radio input "true"
click at [321, 231] on button "Save & Close" at bounding box center [412, 234] width 46 height 14
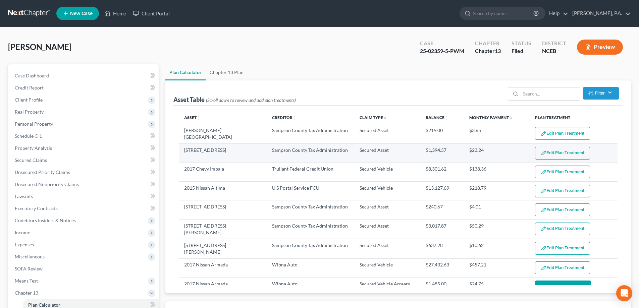
select select "59"
click at [321, 150] on button "Edit Plan Treatment" at bounding box center [562, 153] width 55 height 13
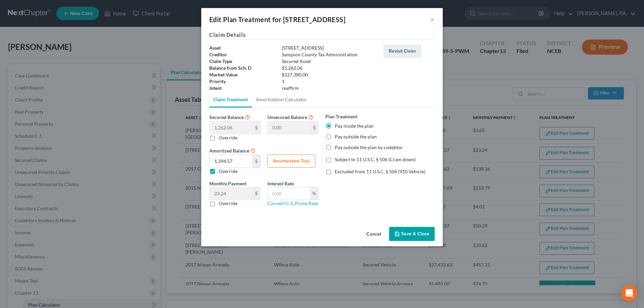
click at [321, 232] on button "Save & Close" at bounding box center [412, 234] width 46 height 14
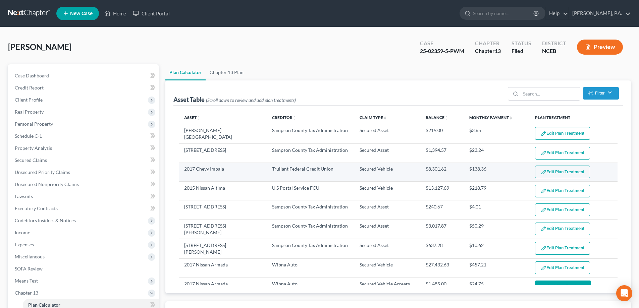
select select "59"
click at [321, 172] on button "Edit Plan Treatment" at bounding box center [562, 172] width 55 height 13
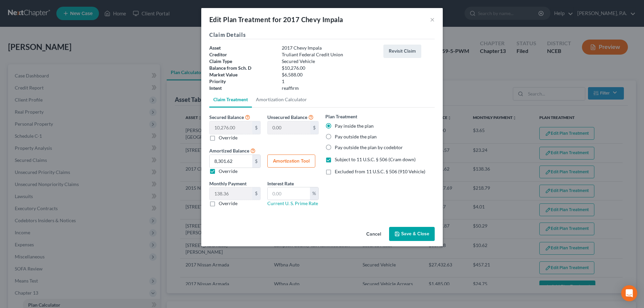
click at [321, 234] on button "Save & Close" at bounding box center [412, 234] width 46 height 14
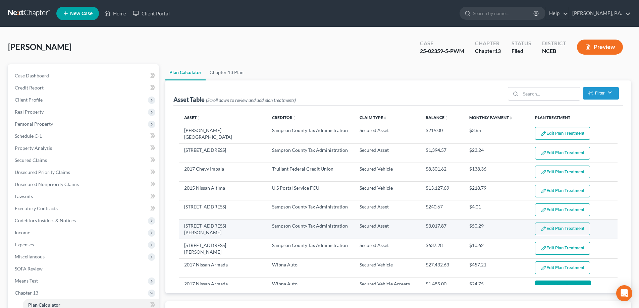
select select "59"
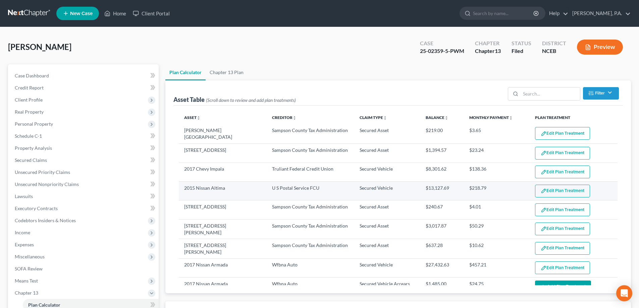
click at [321, 189] on button "Edit Plan Treatment" at bounding box center [562, 191] width 55 height 13
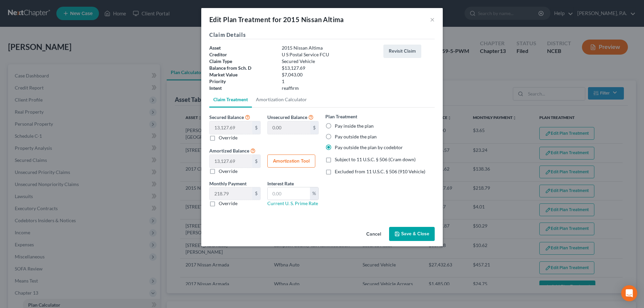
click at [321, 232] on button "Save & Close" at bounding box center [412, 234] width 46 height 14
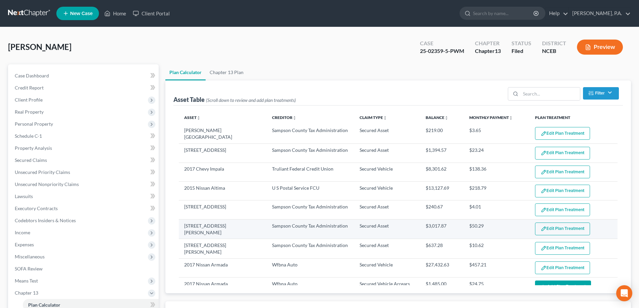
select select "59"
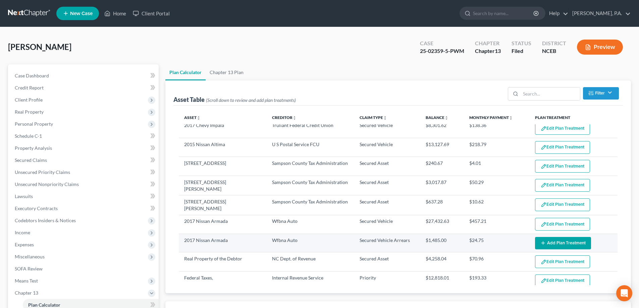
scroll to position [67, 0]
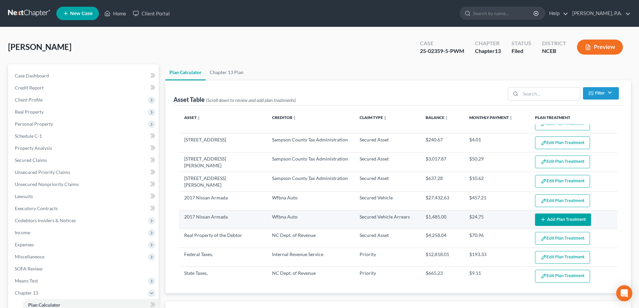
click at [321, 215] on button "Add Plan Treatment" at bounding box center [563, 220] width 56 height 12
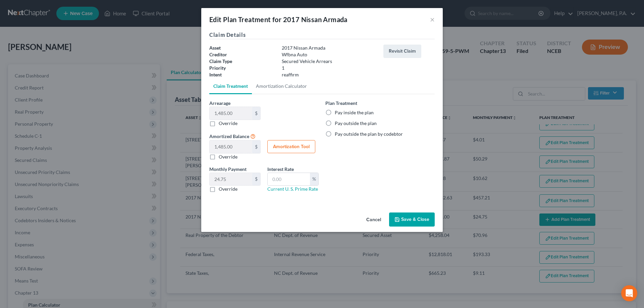
click at [321, 113] on label "Pay inside the plan" at bounding box center [354, 112] width 39 height 7
click at [321, 113] on input "Pay inside the plan" at bounding box center [339, 111] width 4 height 4
radio input "true"
click at [321, 218] on button "Save & Close" at bounding box center [412, 220] width 46 height 14
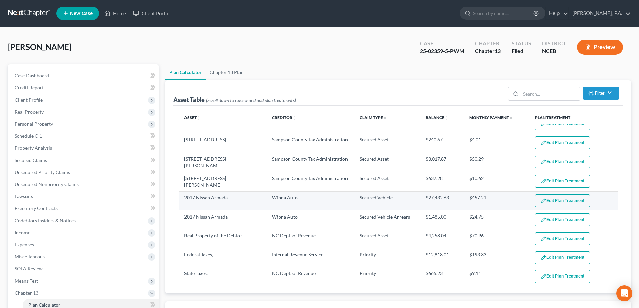
select select "59"
click at [321, 198] on button "Edit Plan Treatment" at bounding box center [562, 200] width 55 height 13
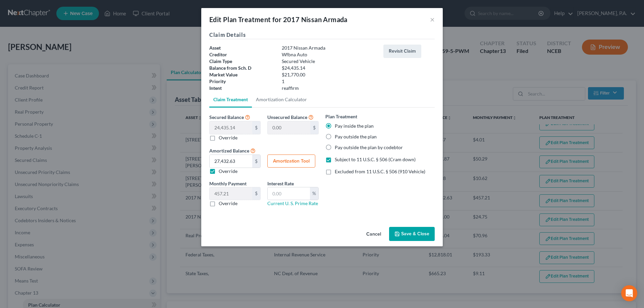
click at [295, 162] on button "Amortization Tool" at bounding box center [291, 161] width 48 height 13
type input "24,435.14"
type input "60"
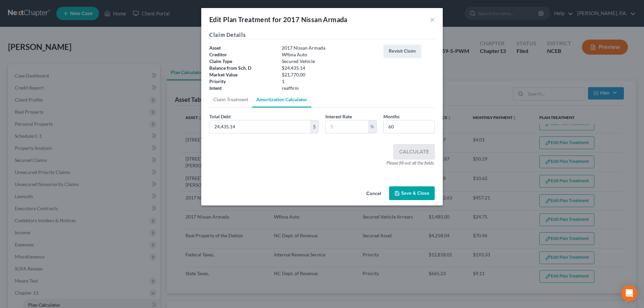
click at [321, 193] on icon "button" at bounding box center [396, 193] width 5 height 5
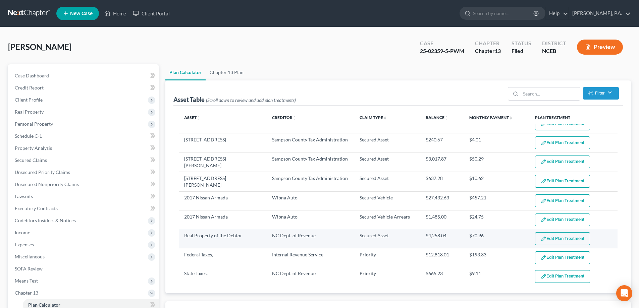
select select "59"
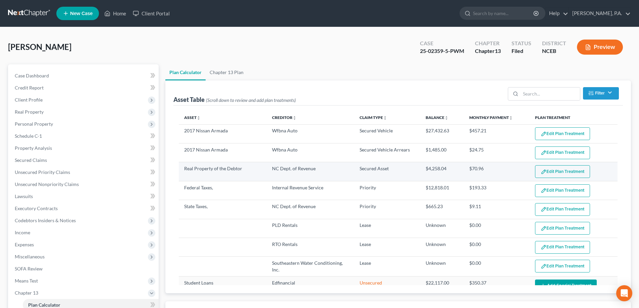
click at [321, 171] on button "Edit Plan Treatment" at bounding box center [562, 171] width 55 height 13
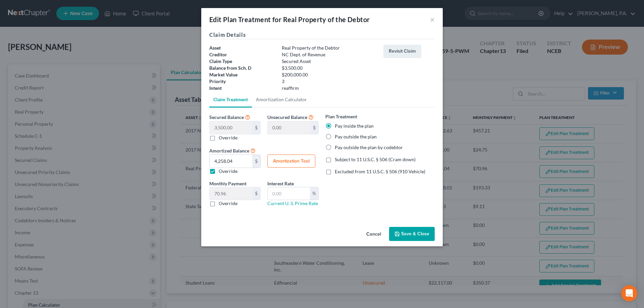
click at [321, 231] on button "Save & Close" at bounding box center [412, 234] width 46 height 14
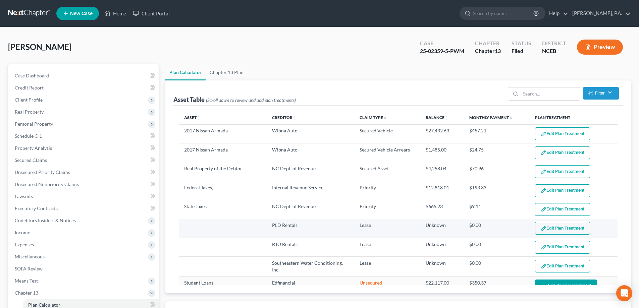
select select "59"
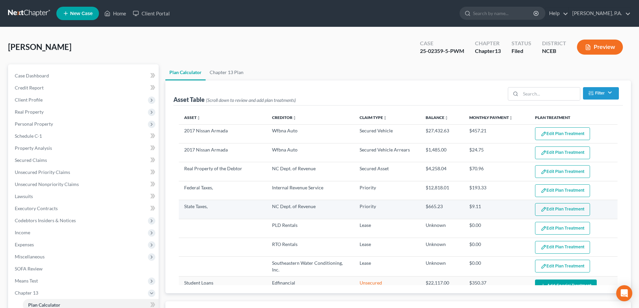
click at [321, 209] on img "button" at bounding box center [544, 210] width 6 height 6
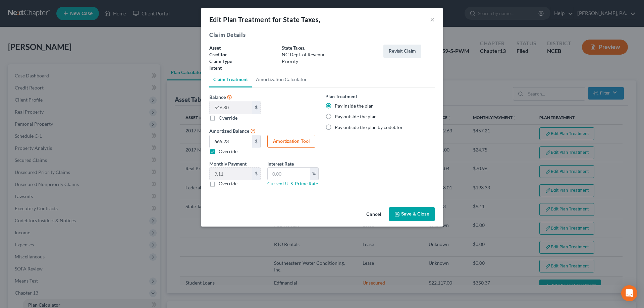
click at [321, 213] on button "Cancel" at bounding box center [373, 214] width 25 height 13
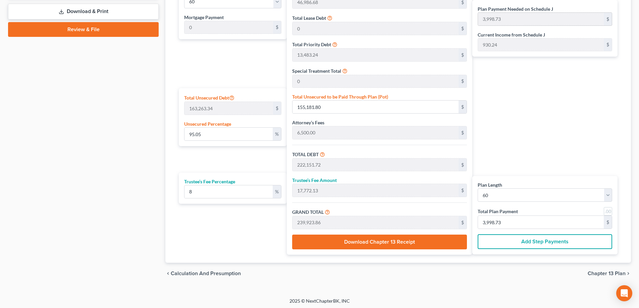
scroll to position [344, 0]
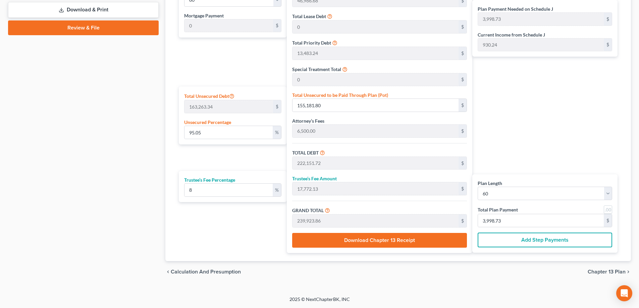
click at [321, 273] on span "Chapter 13 Plan" at bounding box center [606, 271] width 38 height 5
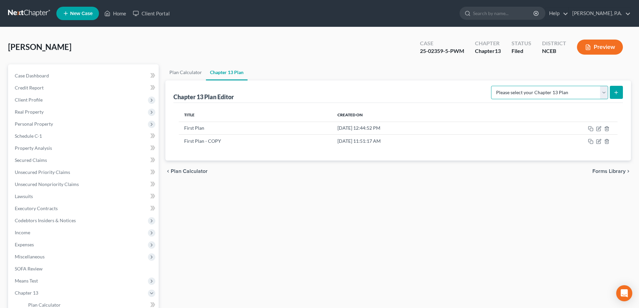
click at [321, 96] on select "Please select your Chapter 13 Plan Eastern District of [US_STATE]: Effective [D…" at bounding box center [549, 92] width 117 height 13
select select "2"
click at [321, 86] on select "Please select your Chapter 13 Plan Eastern District of [US_STATE]: Effective [D…" at bounding box center [549, 92] width 117 height 13
click at [321, 91] on button "submit" at bounding box center [616, 92] width 13 height 13
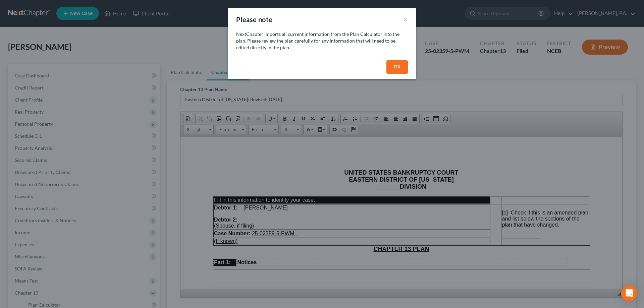
click at [321, 66] on button "OK" at bounding box center [396, 66] width 21 height 13
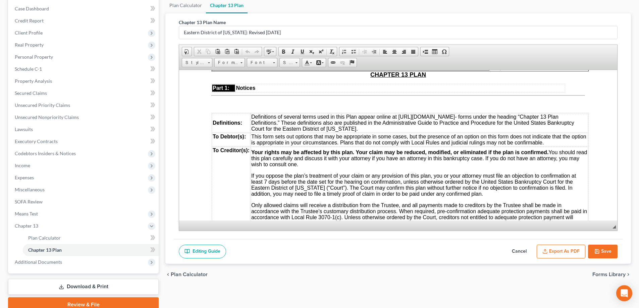
scroll to position [134, 0]
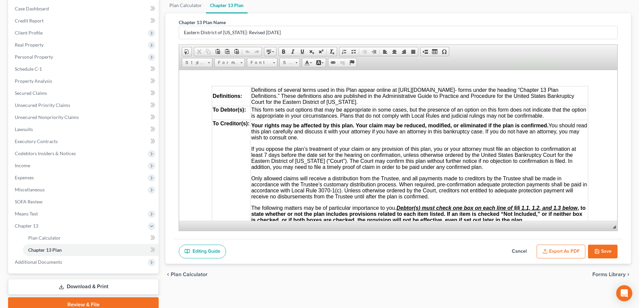
click at [321, 250] on button "Cancel" at bounding box center [519, 252] width 30 height 14
select select "2"
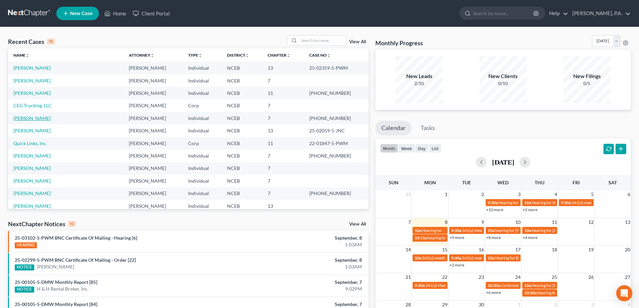
click at [43, 119] on link "[PERSON_NAME]" at bounding box center [31, 118] width 37 height 6
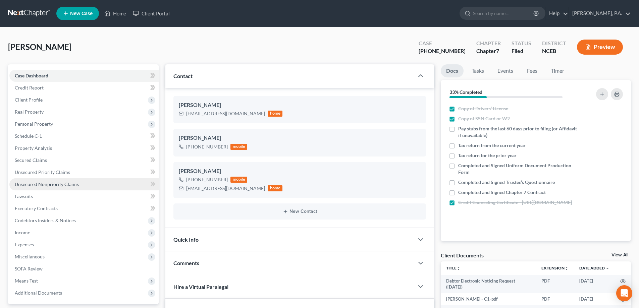
click at [55, 184] on span "Unsecured Nonpriority Claims" at bounding box center [47, 184] width 64 height 6
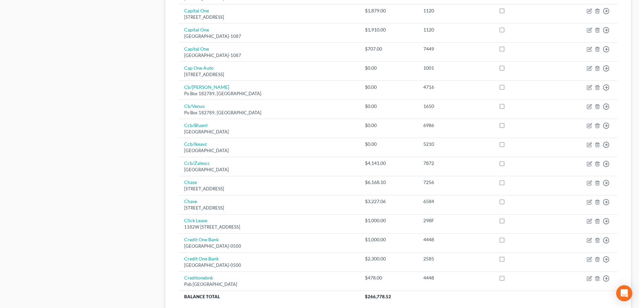
scroll to position [402, 0]
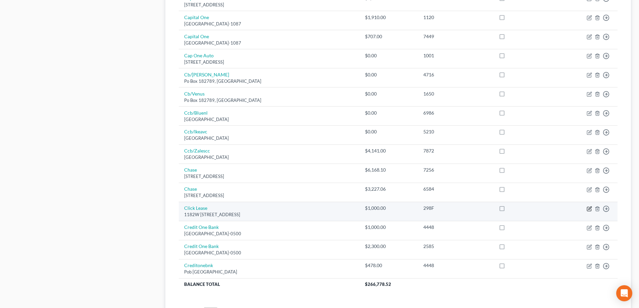
click at [590, 209] on icon "button" at bounding box center [588, 208] width 5 height 5
select select "46"
select select "6"
select select "0"
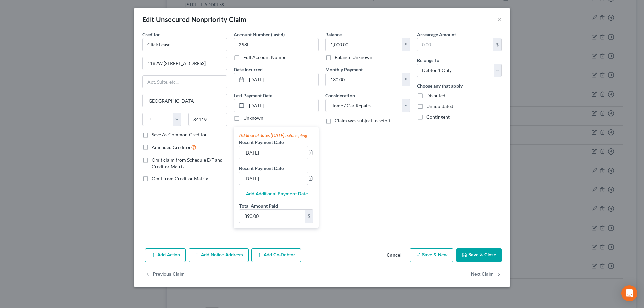
click at [400, 260] on button "Cancel" at bounding box center [393, 255] width 25 height 13
